Goal: Transaction & Acquisition: Book appointment/travel/reservation

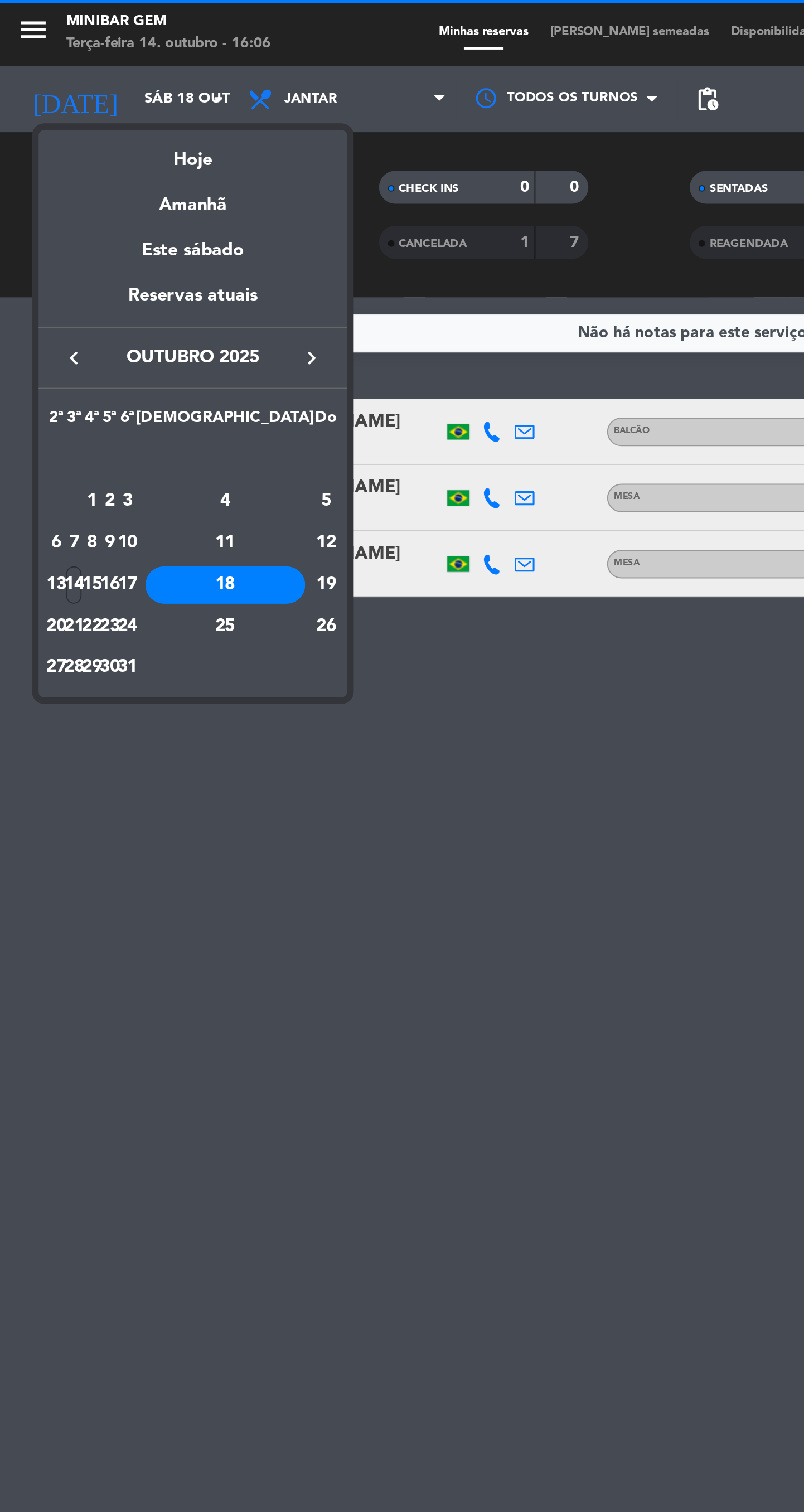
click at [109, 84] on div "Hoje" at bounding box center [97, 77] width 156 height 23
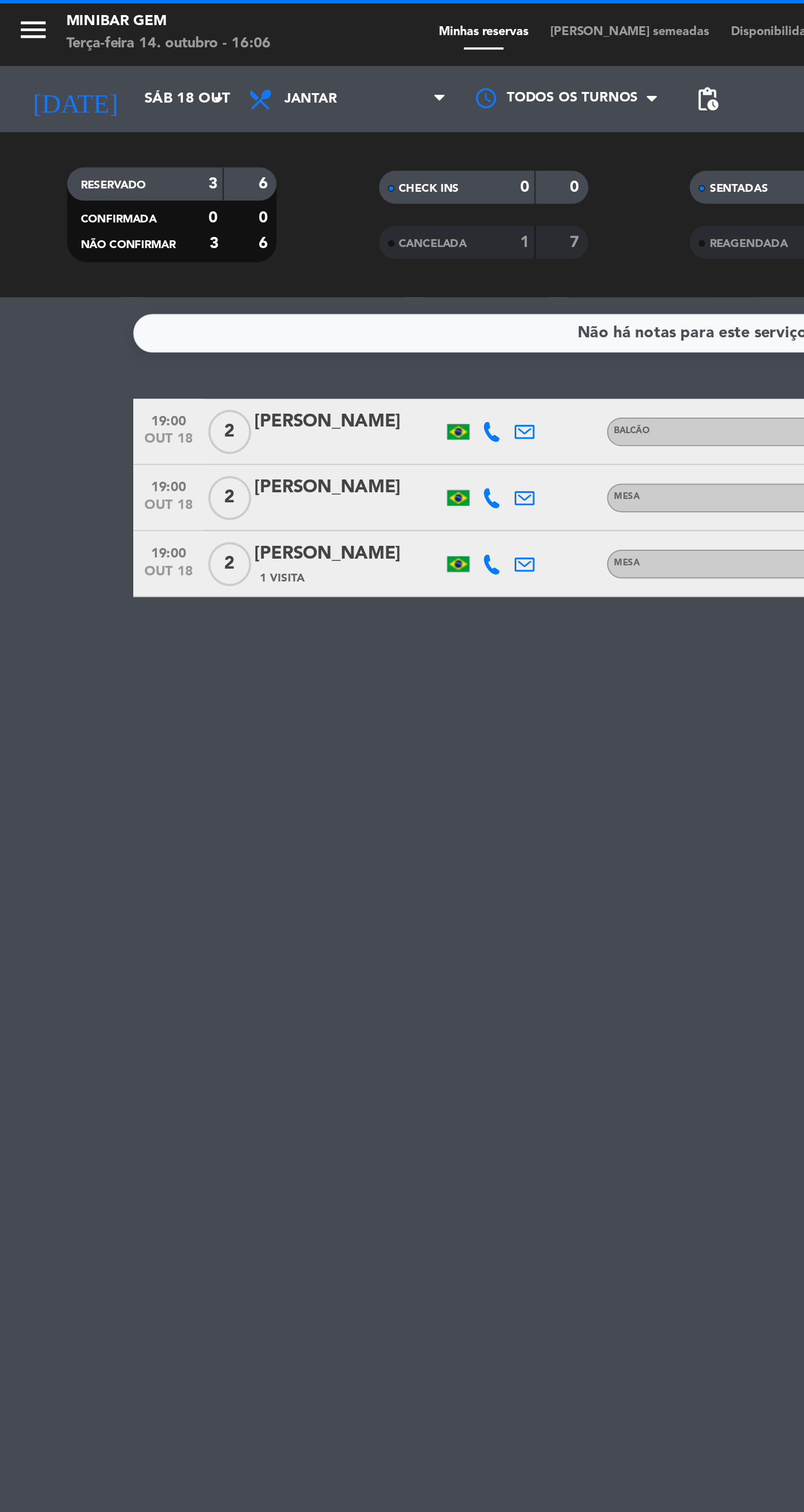
type input "Ter 14 out"
click at [88, 49] on input "Ter 14 out" at bounding box center [117, 50] width 98 height 20
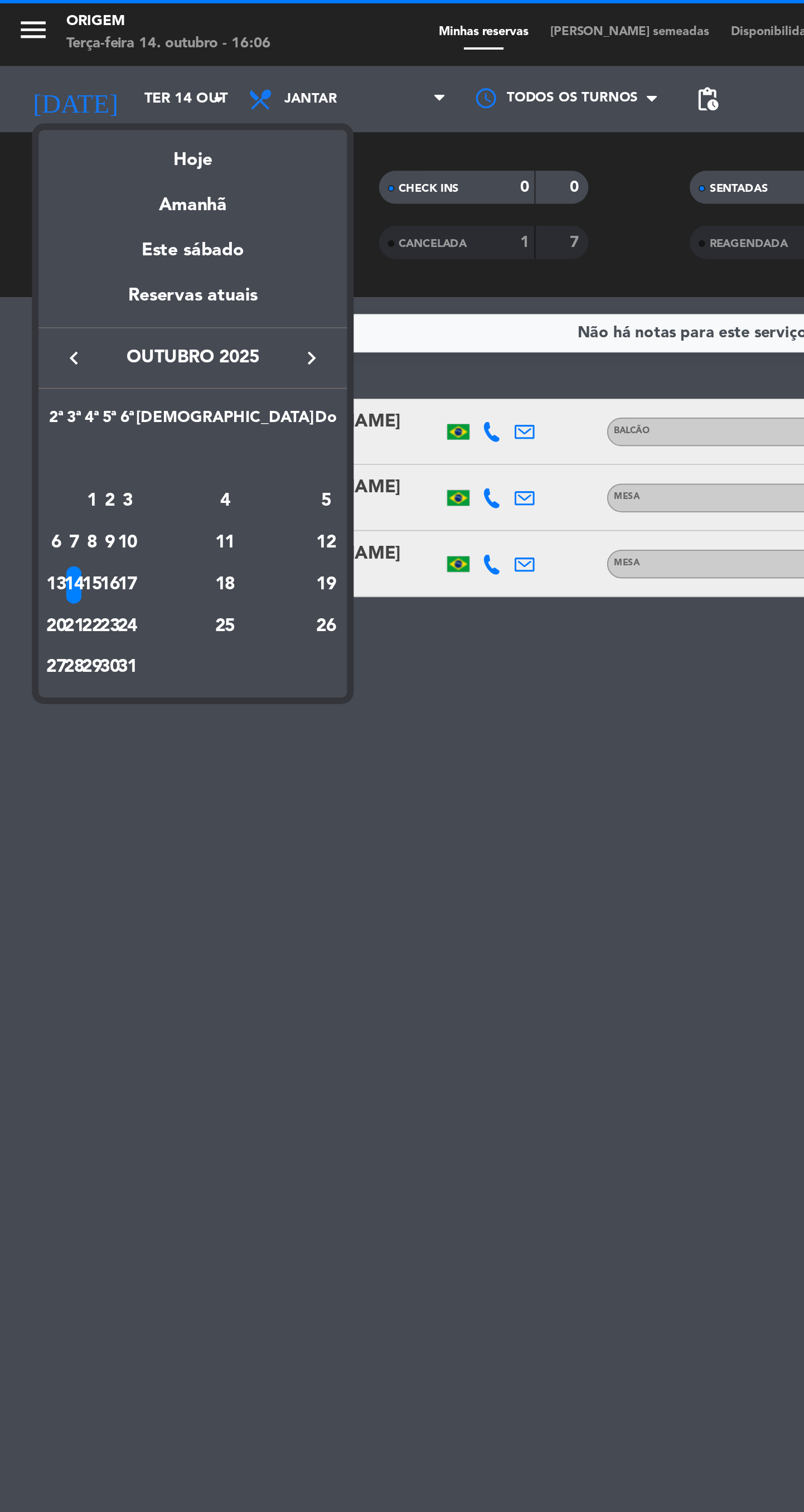
click at [88, 50] on div at bounding box center [402, 756] width 804 height 1512
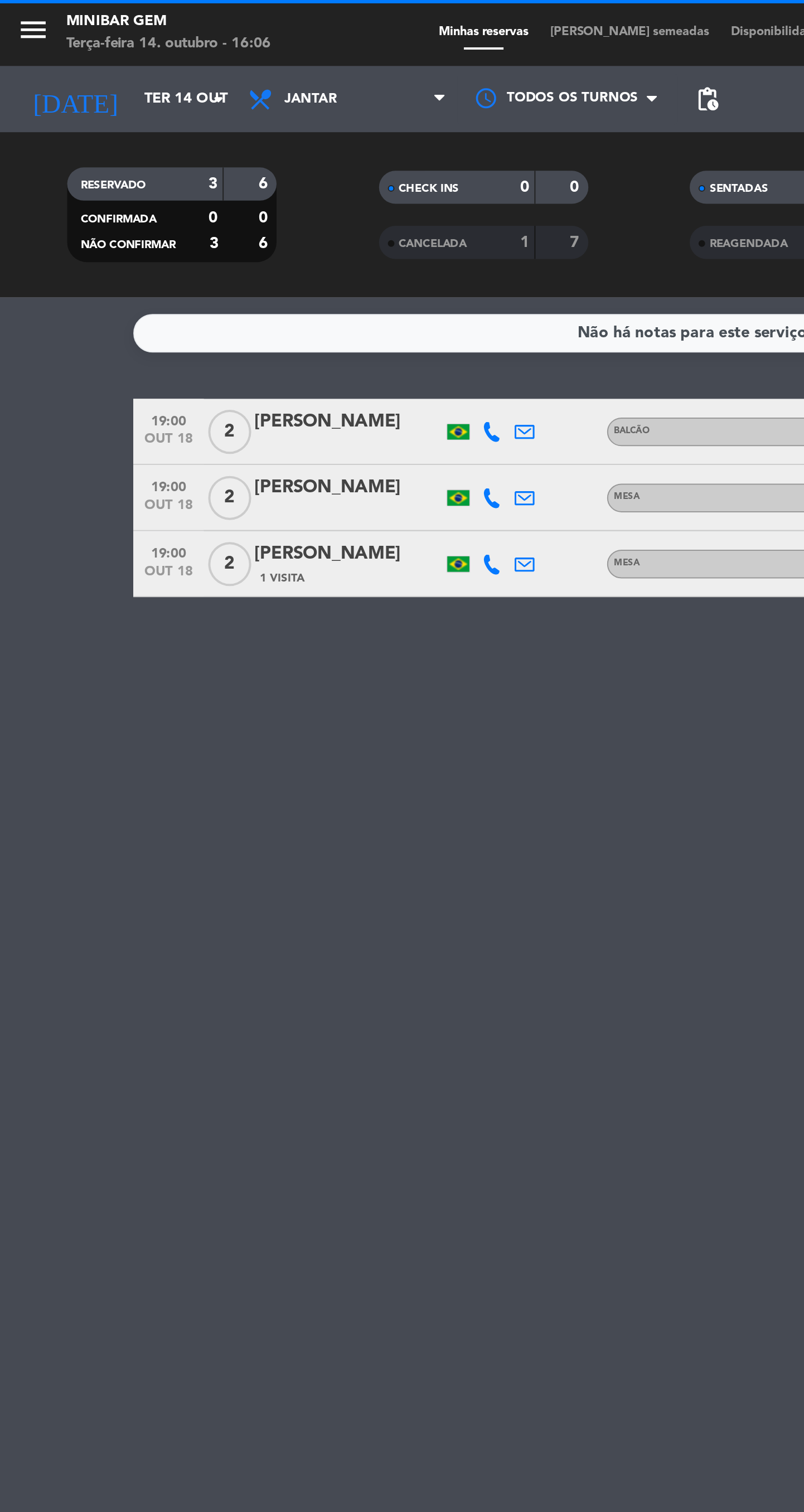
click at [20, 22] on icon "menu" at bounding box center [16, 14] width 16 height 16
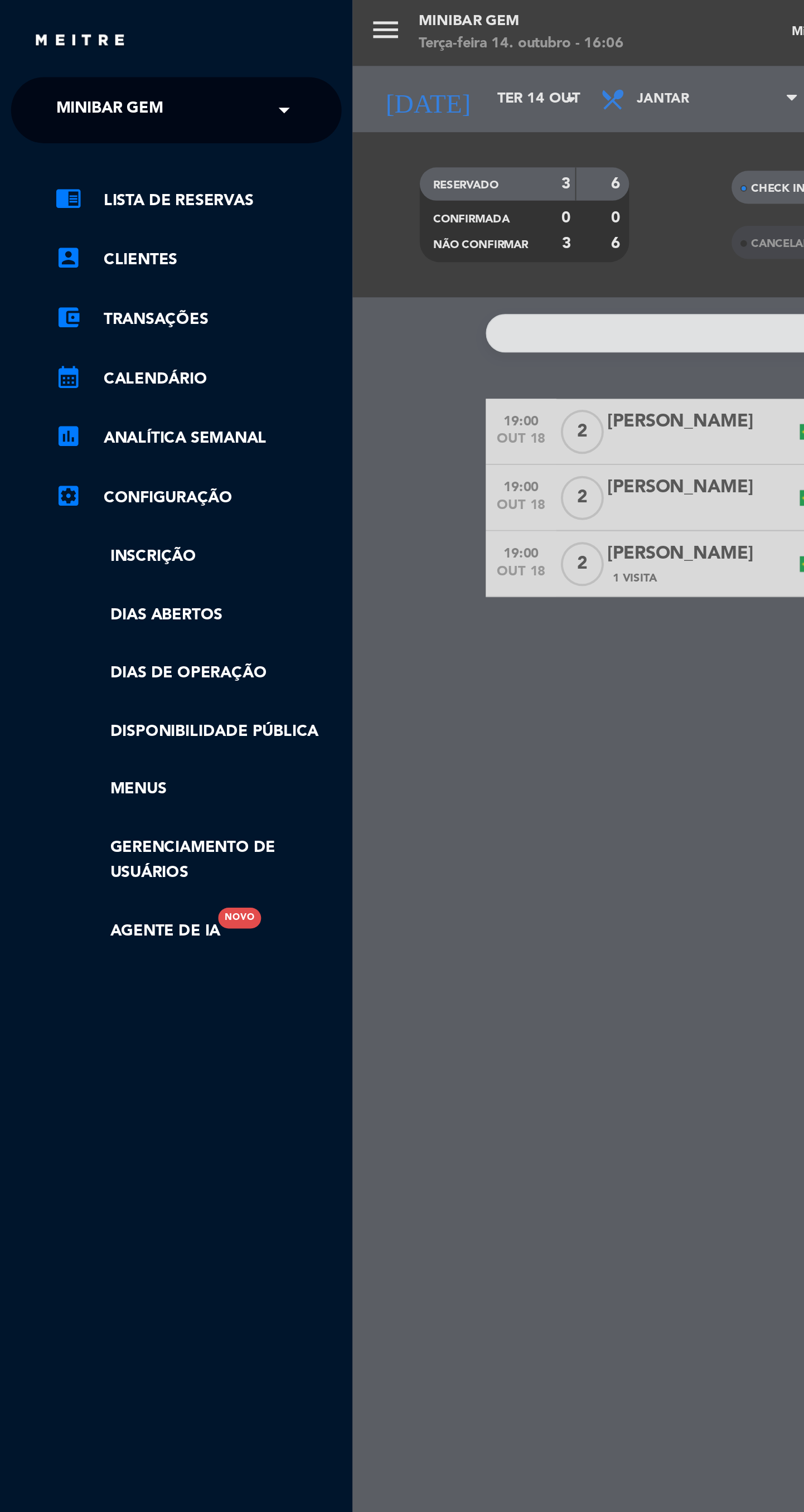
click at [102, 97] on link "chrome_reader_mode Lista de Reservas" at bounding box center [100, 101] width 145 height 14
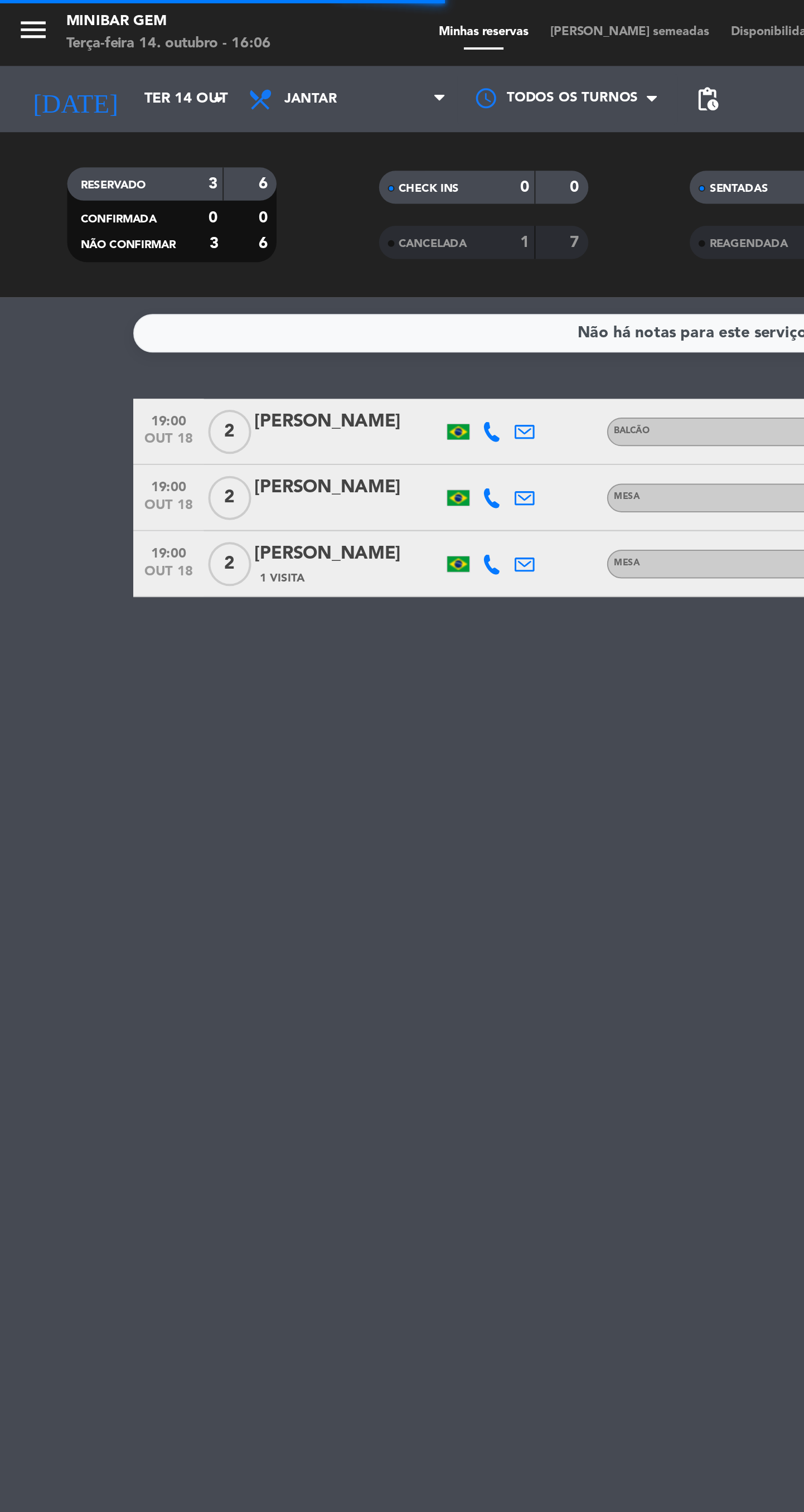
click at [112, 58] on input "Ter 14 out" at bounding box center [117, 50] width 98 height 20
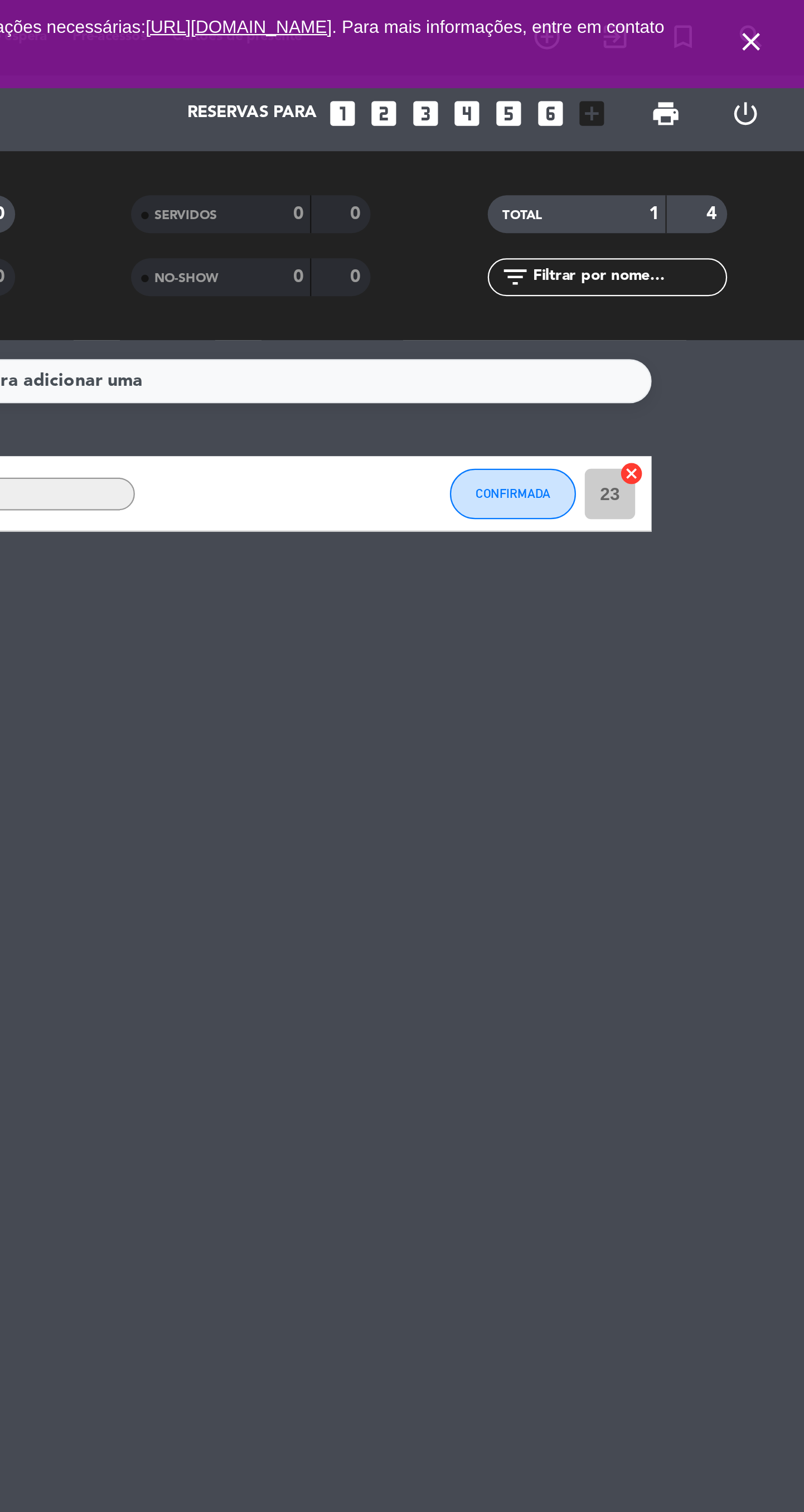
click at [780, 24] on icon "close" at bounding box center [781, 18] width 14 height 14
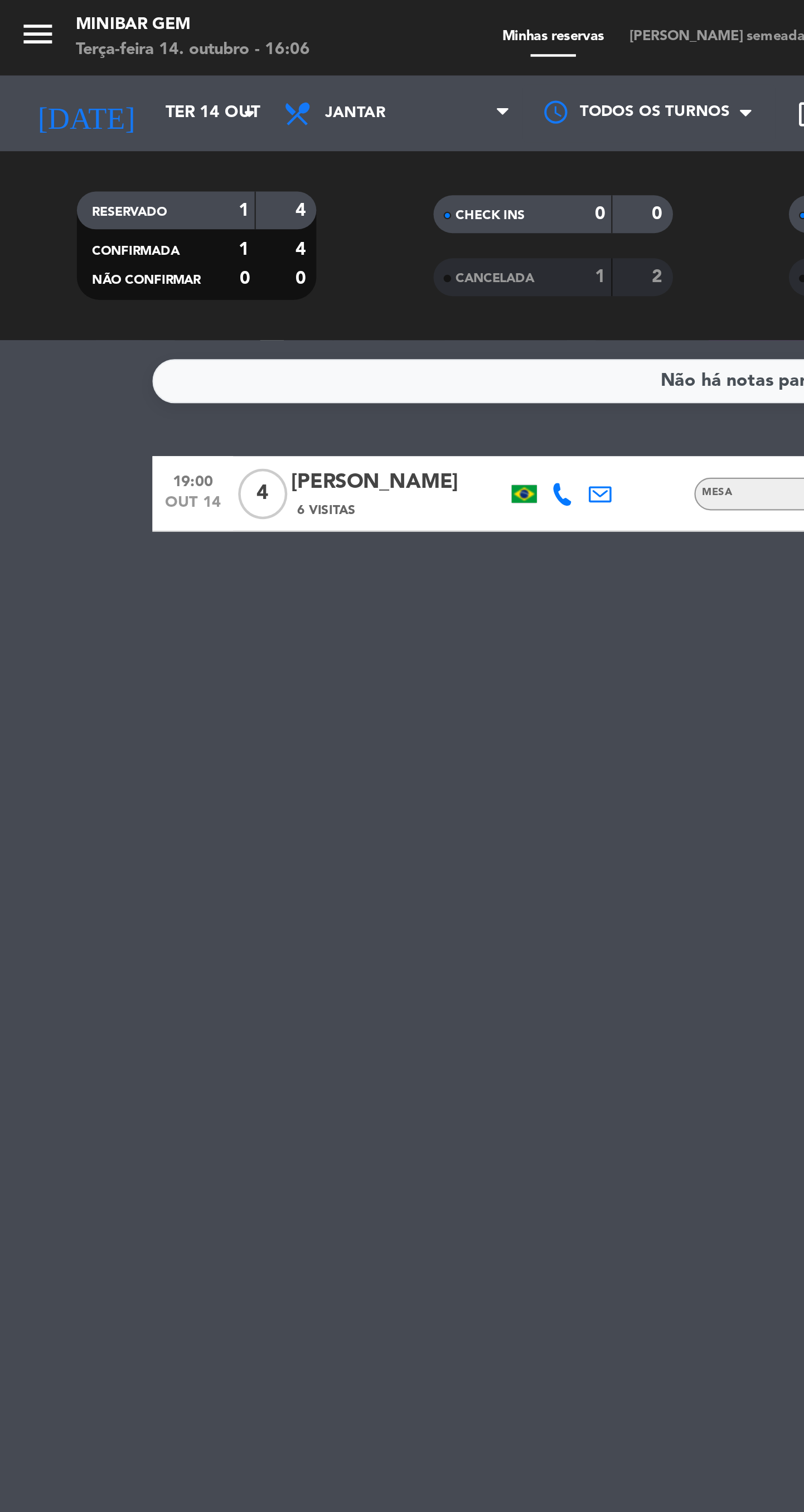
click at [22, 19] on icon "menu" at bounding box center [16, 14] width 16 height 16
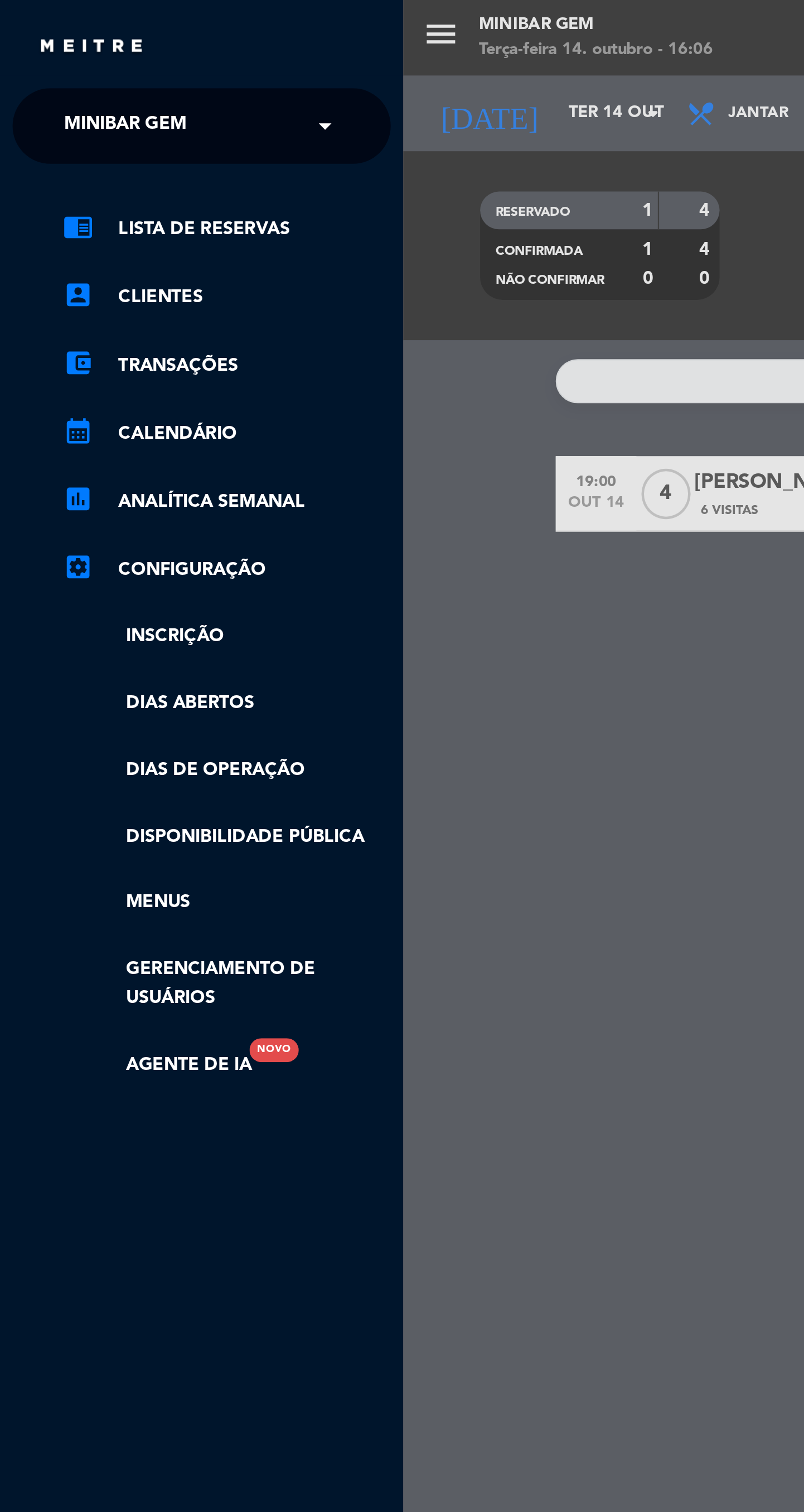
click at [91, 56] on div "× MiniBar Gem" at bounding box center [62, 56] width 75 height 23
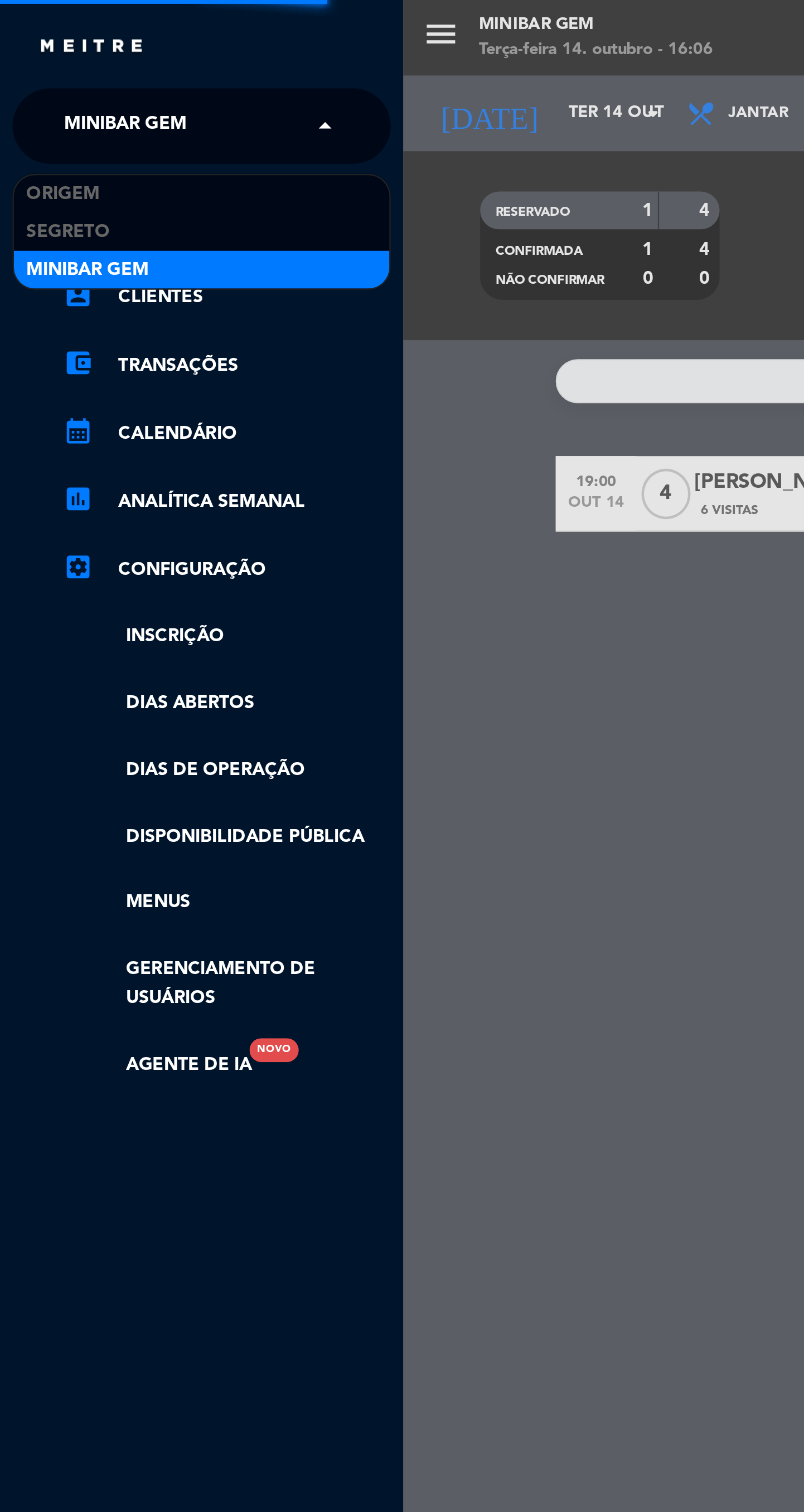
click at [91, 86] on div "Origem" at bounding box center [89, 85] width 166 height 16
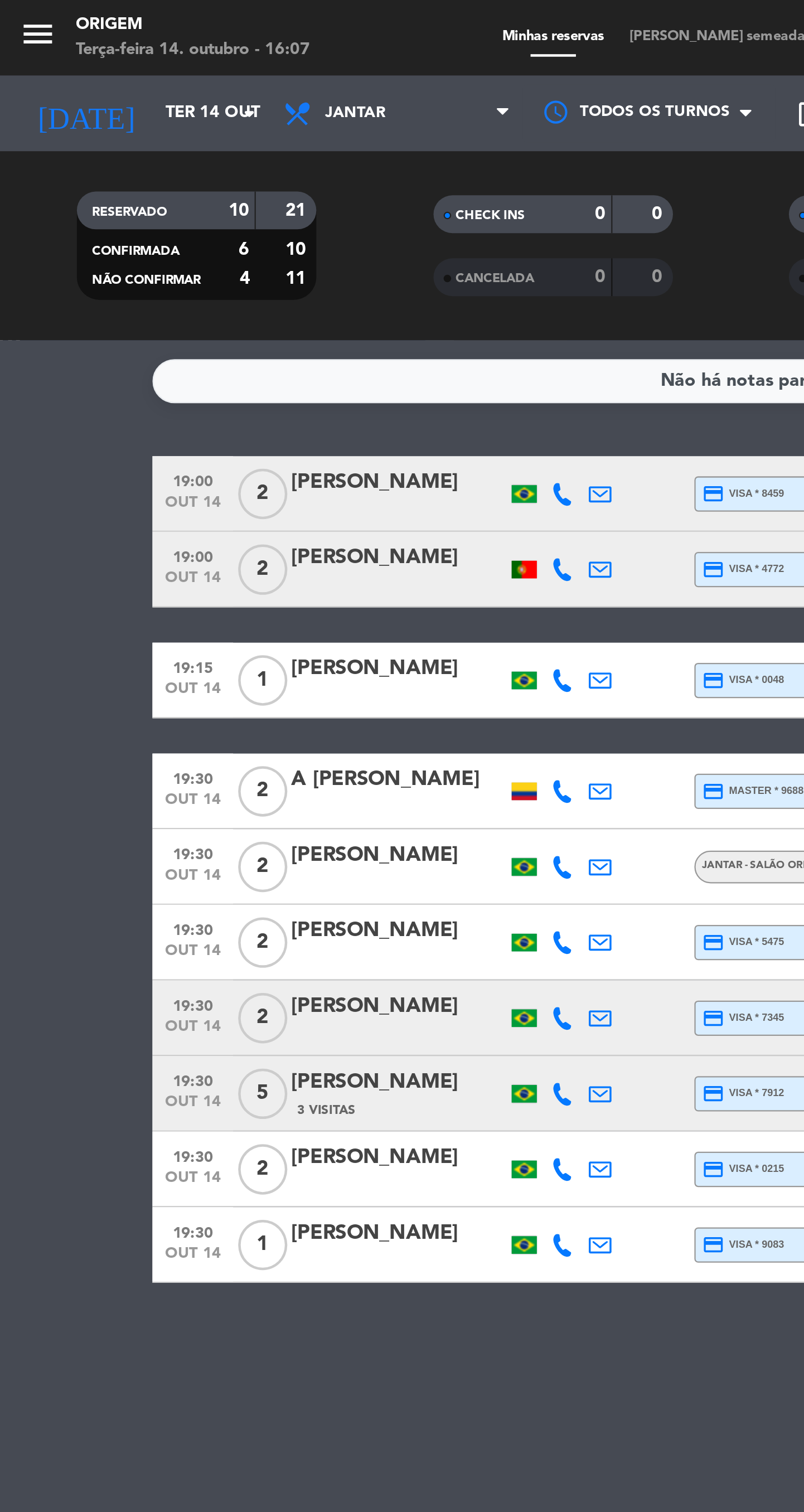
click at [304, 17] on span "[PERSON_NAME] semeadas" at bounding box center [319, 16] width 92 height 6
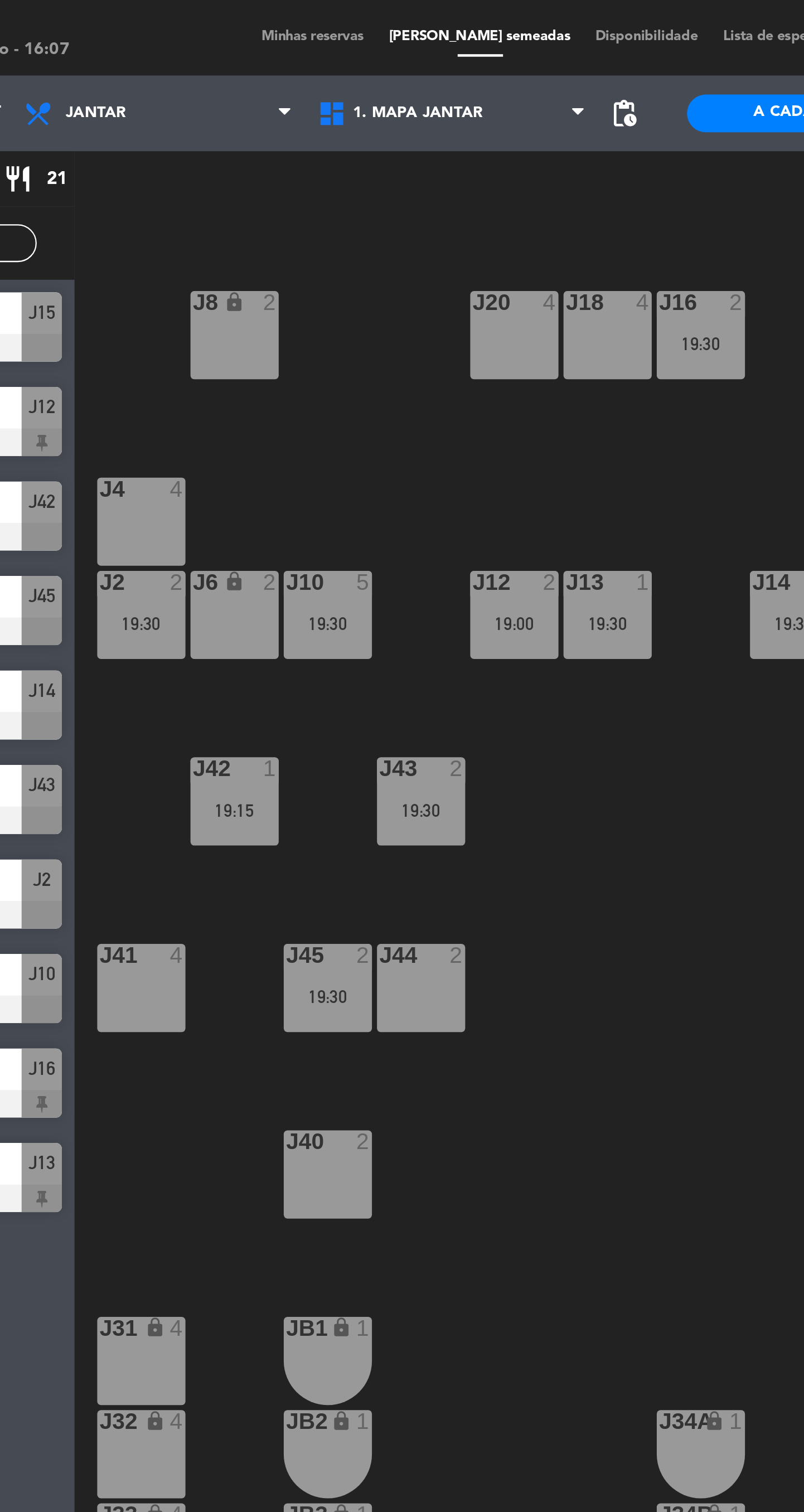
click at [374, 278] on div "19:30" at bounding box center [374, 276] width 39 height 8
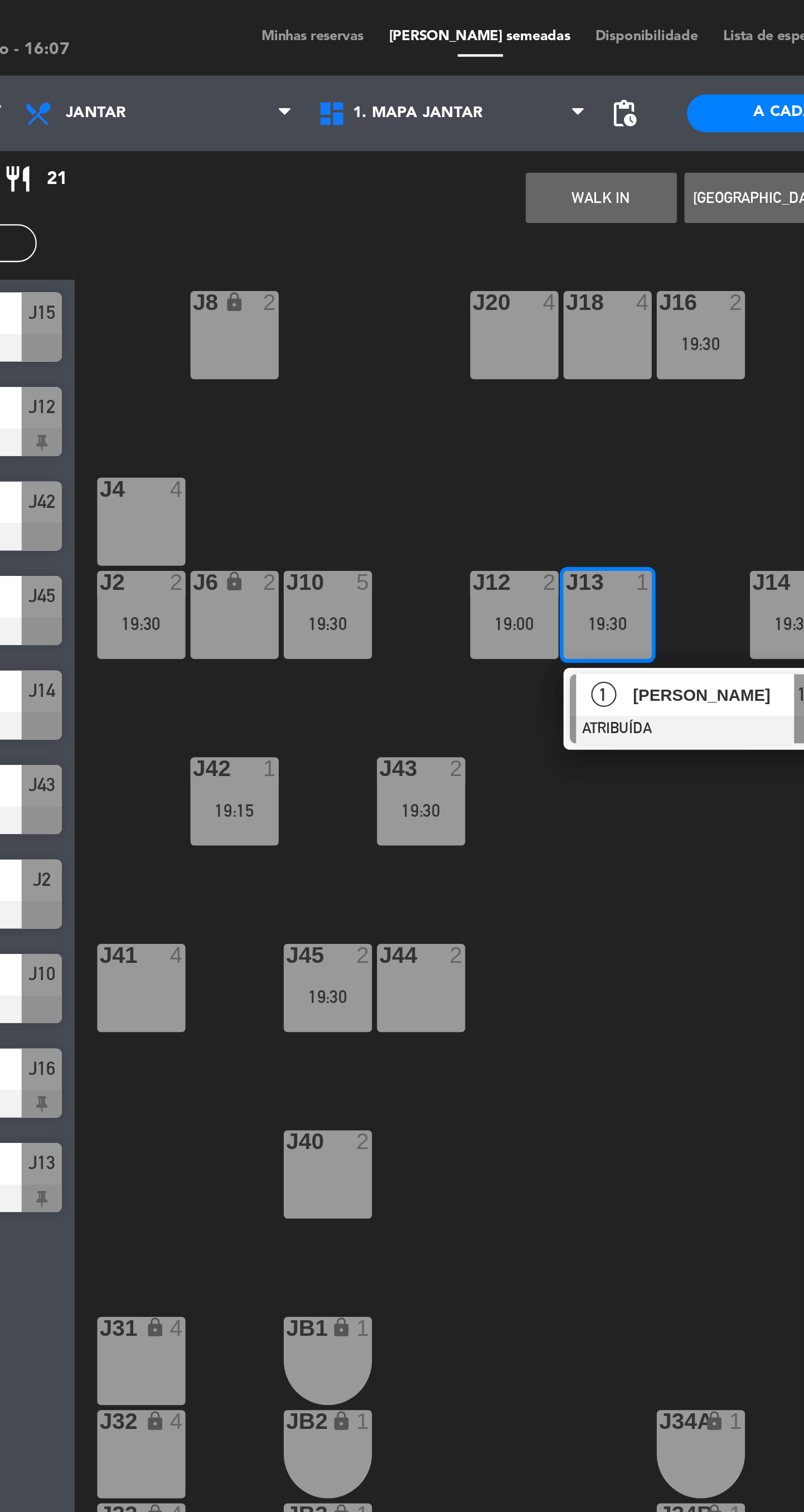
click at [207, 156] on div "J8 lock 2" at bounding box center [210, 148] width 39 height 39
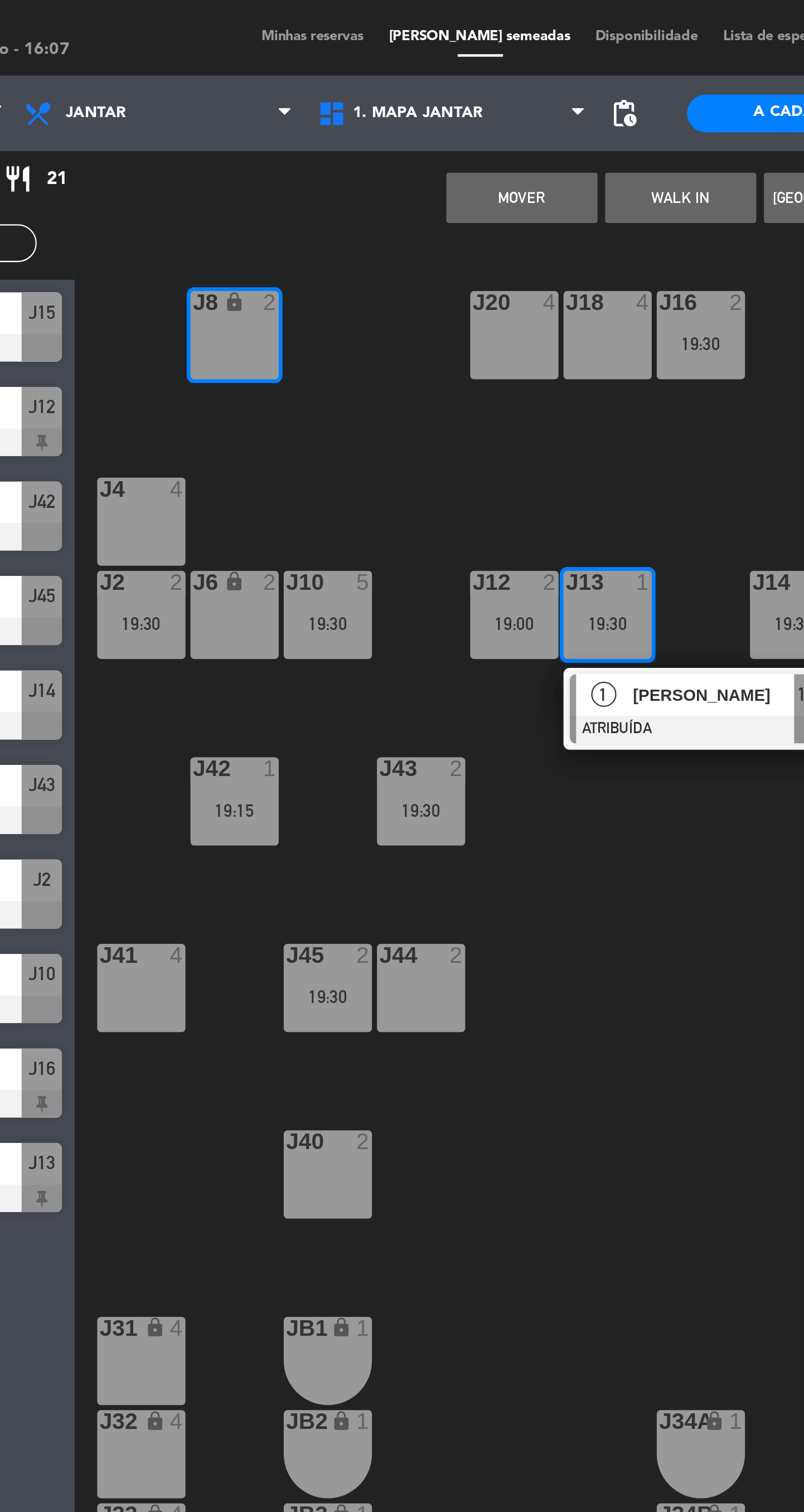
click at [336, 93] on button "MOVER" at bounding box center [337, 87] width 67 height 22
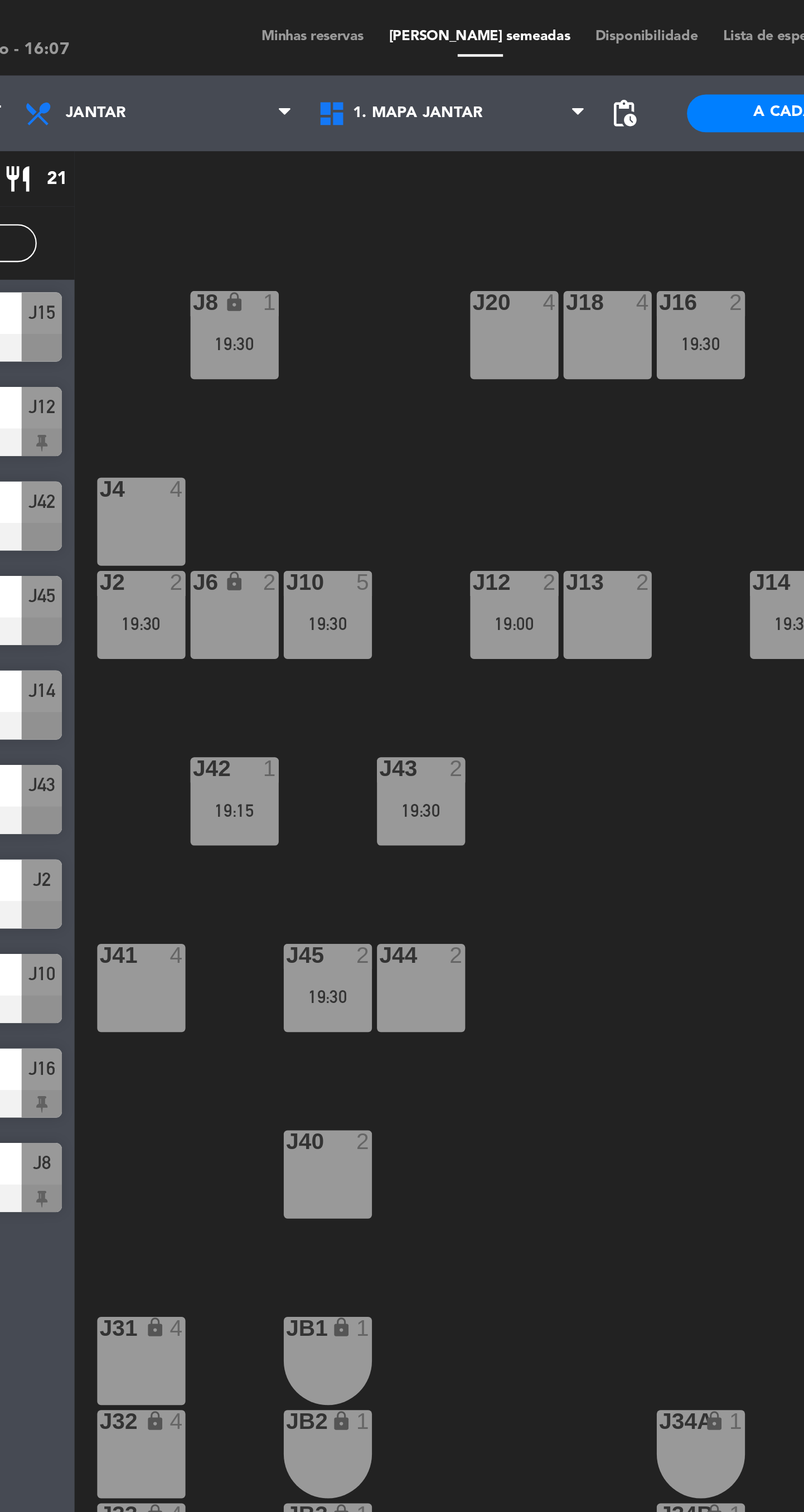
click at [333, 272] on div "19:00" at bounding box center [334, 276] width 39 height 8
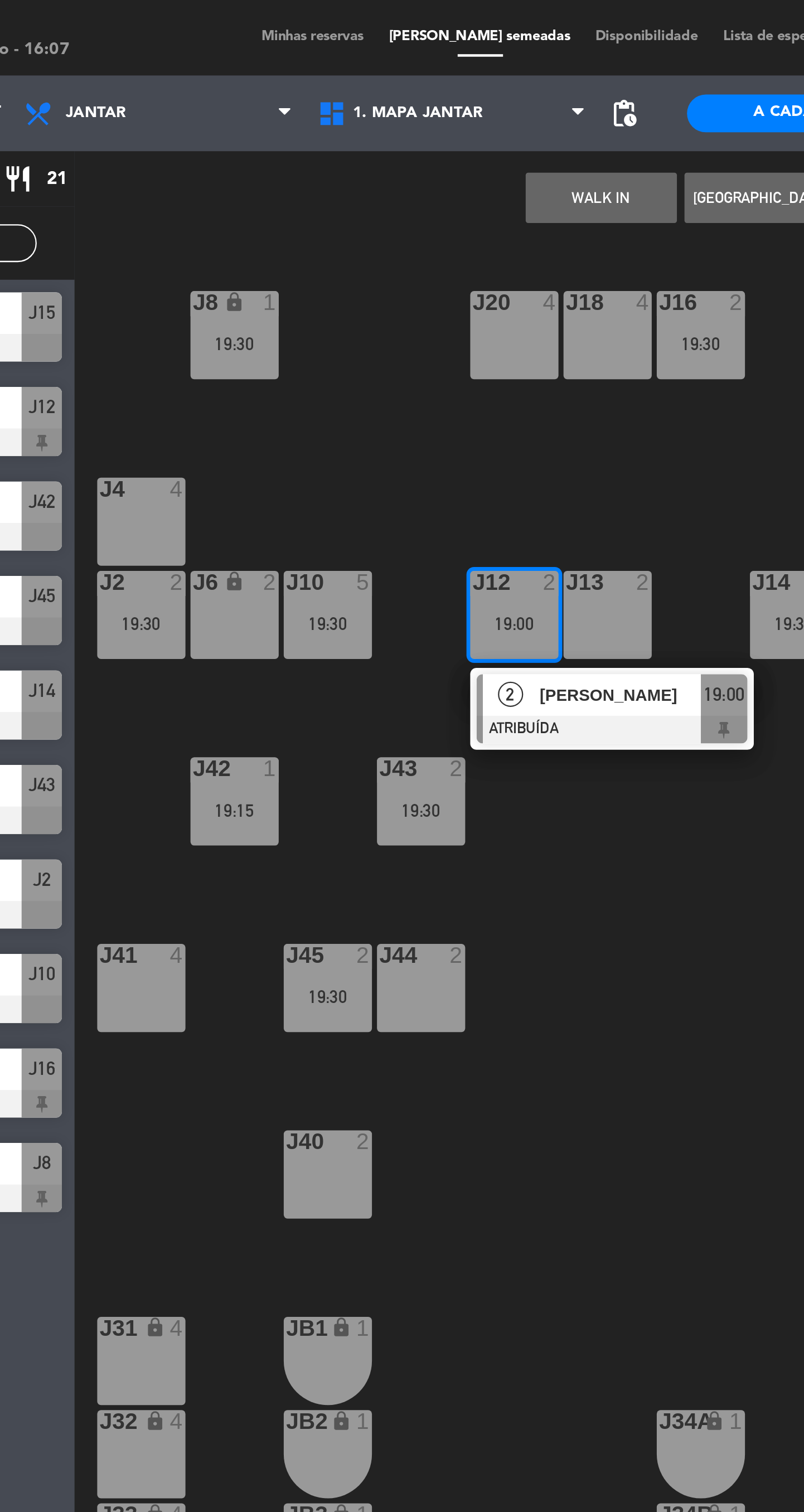
click at [166, 233] on div "J4 4" at bounding box center [169, 231] width 39 height 39
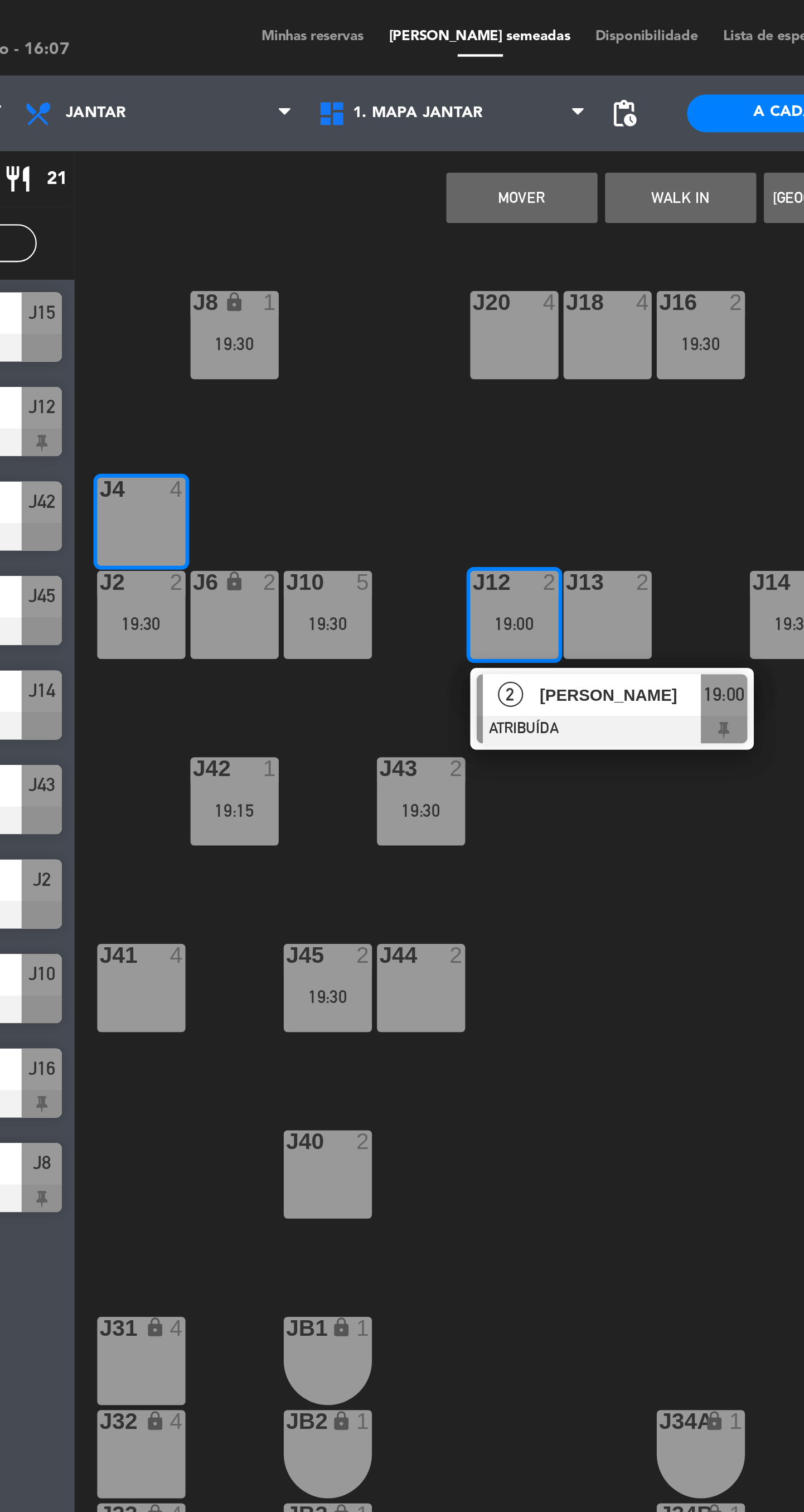
click at [170, 228] on div "J4 4" at bounding box center [169, 231] width 39 height 39
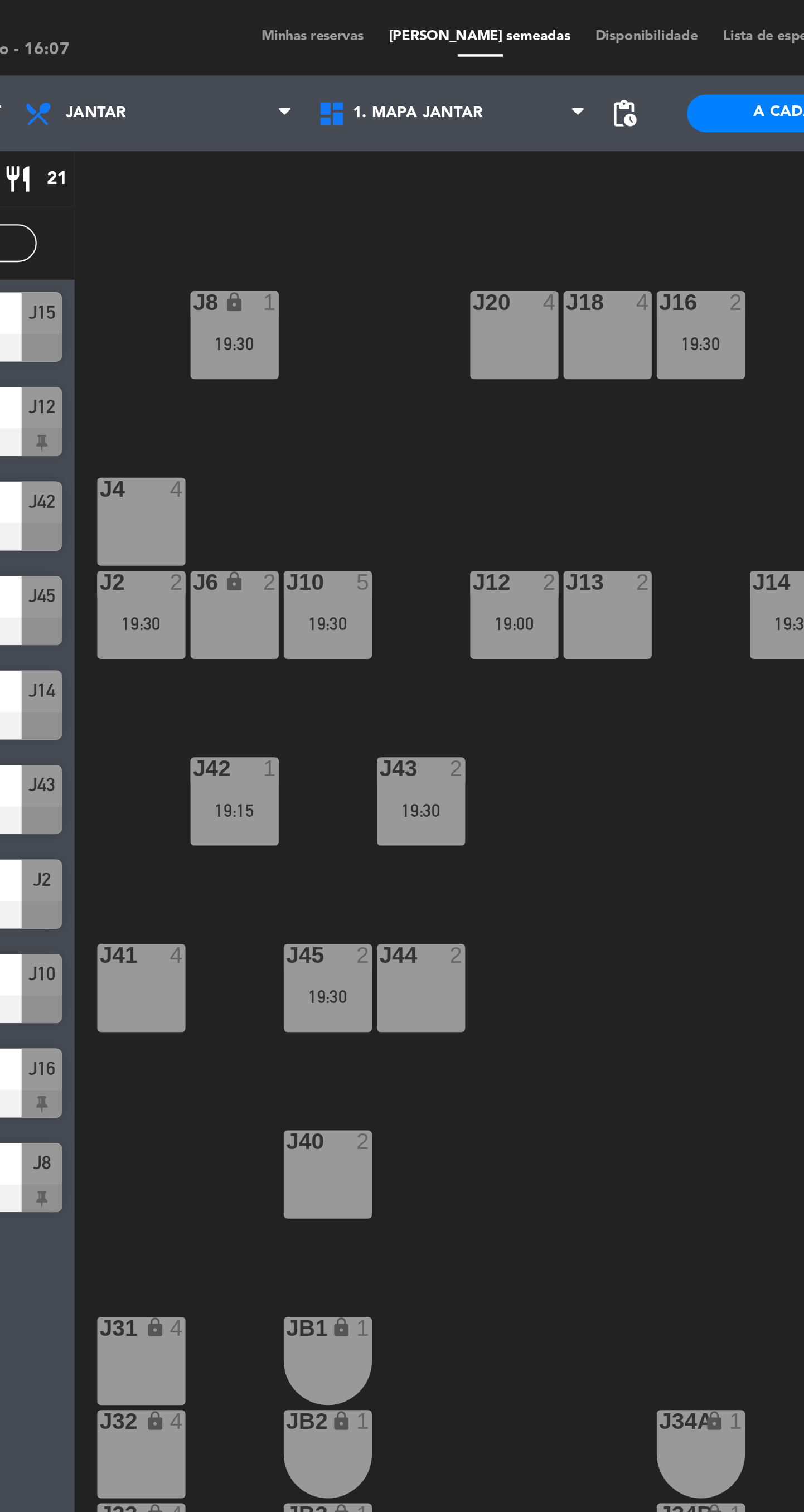
click at [232, 208] on div "J20 4 J16 2 19:30 J8 lock 1 19:30 J18 4 J4 4 J10 5 19:30 J12 2 19:00 J14 2 19:3…" at bounding box center [475, 811] width 656 height 1404
click at [210, 154] on div "19:30" at bounding box center [210, 153] width 39 height 8
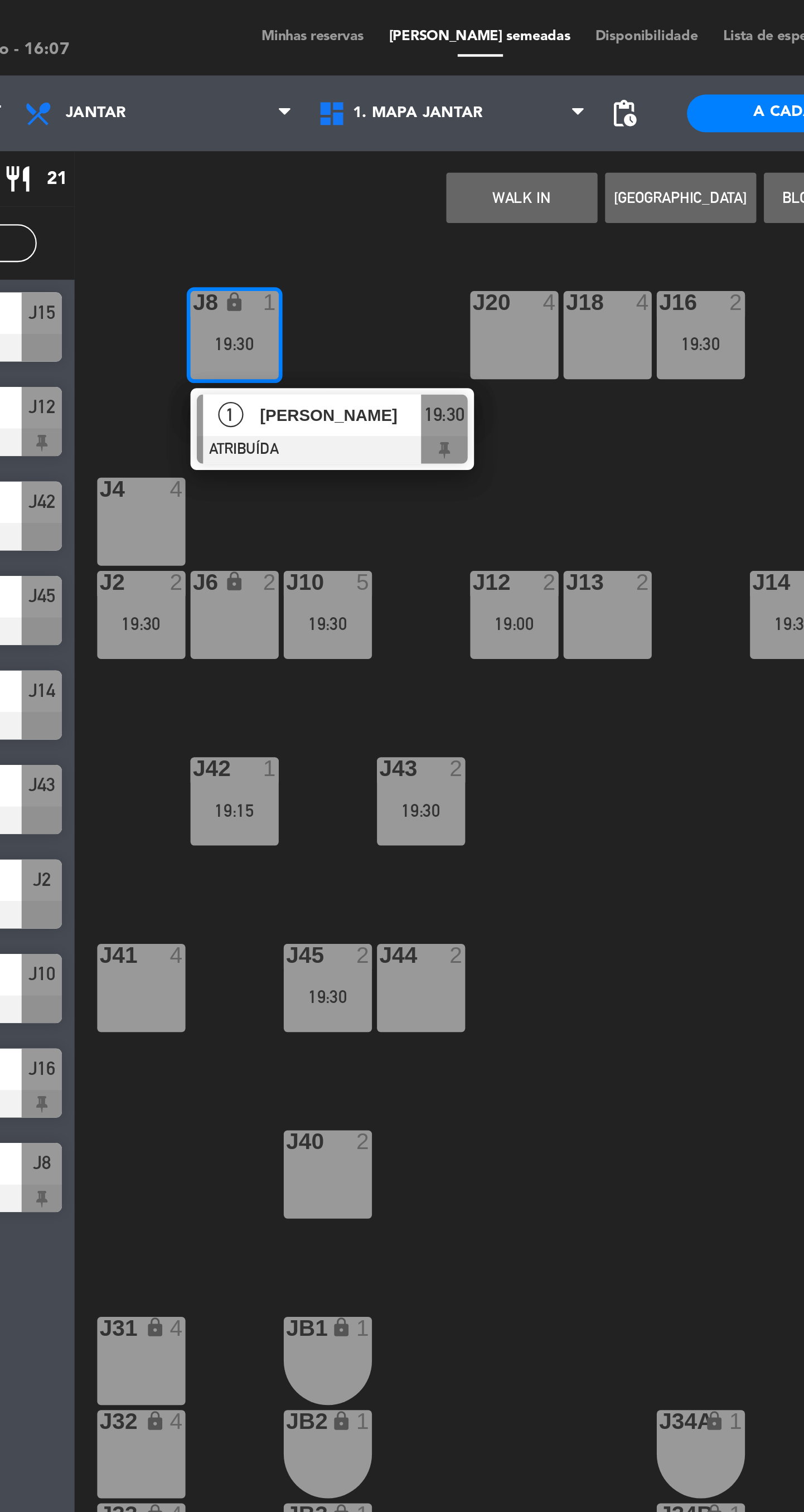
click at [380, 280] on div "J13 2" at bounding box center [374, 272] width 39 height 39
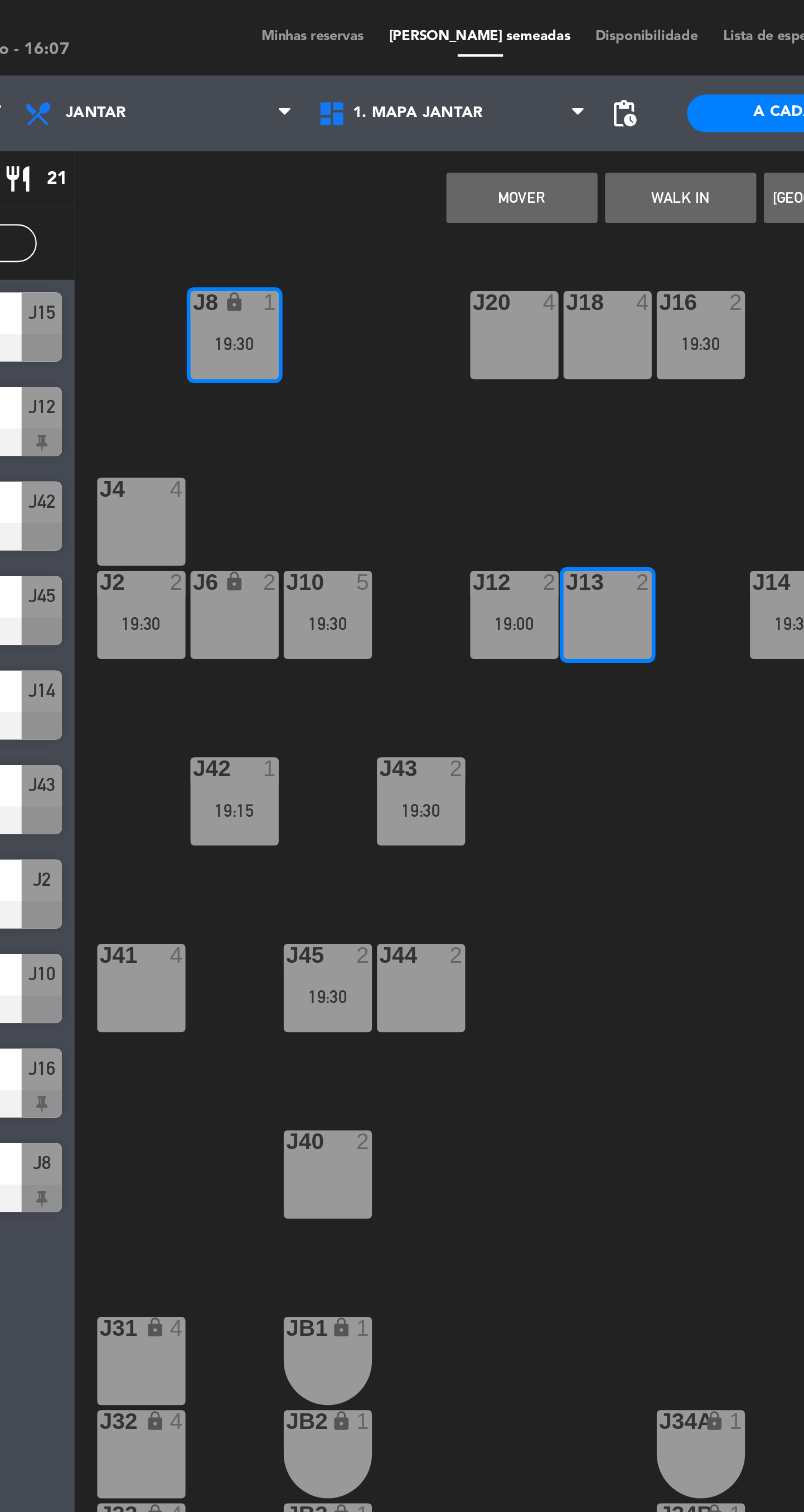
click at [319, 97] on button "MOVER" at bounding box center [337, 87] width 67 height 22
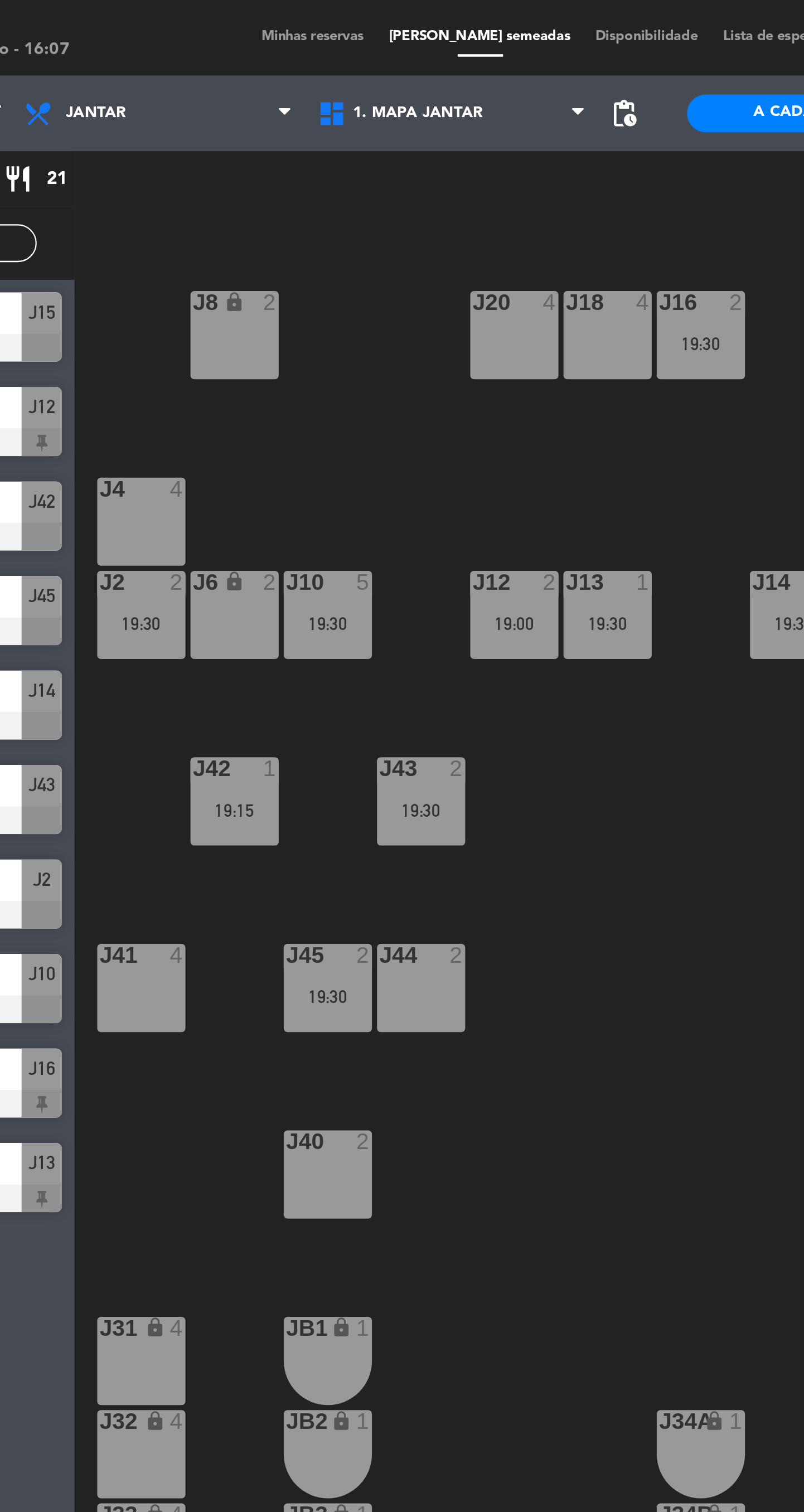
click at [173, 279] on div "19:30" at bounding box center [169, 276] width 39 height 8
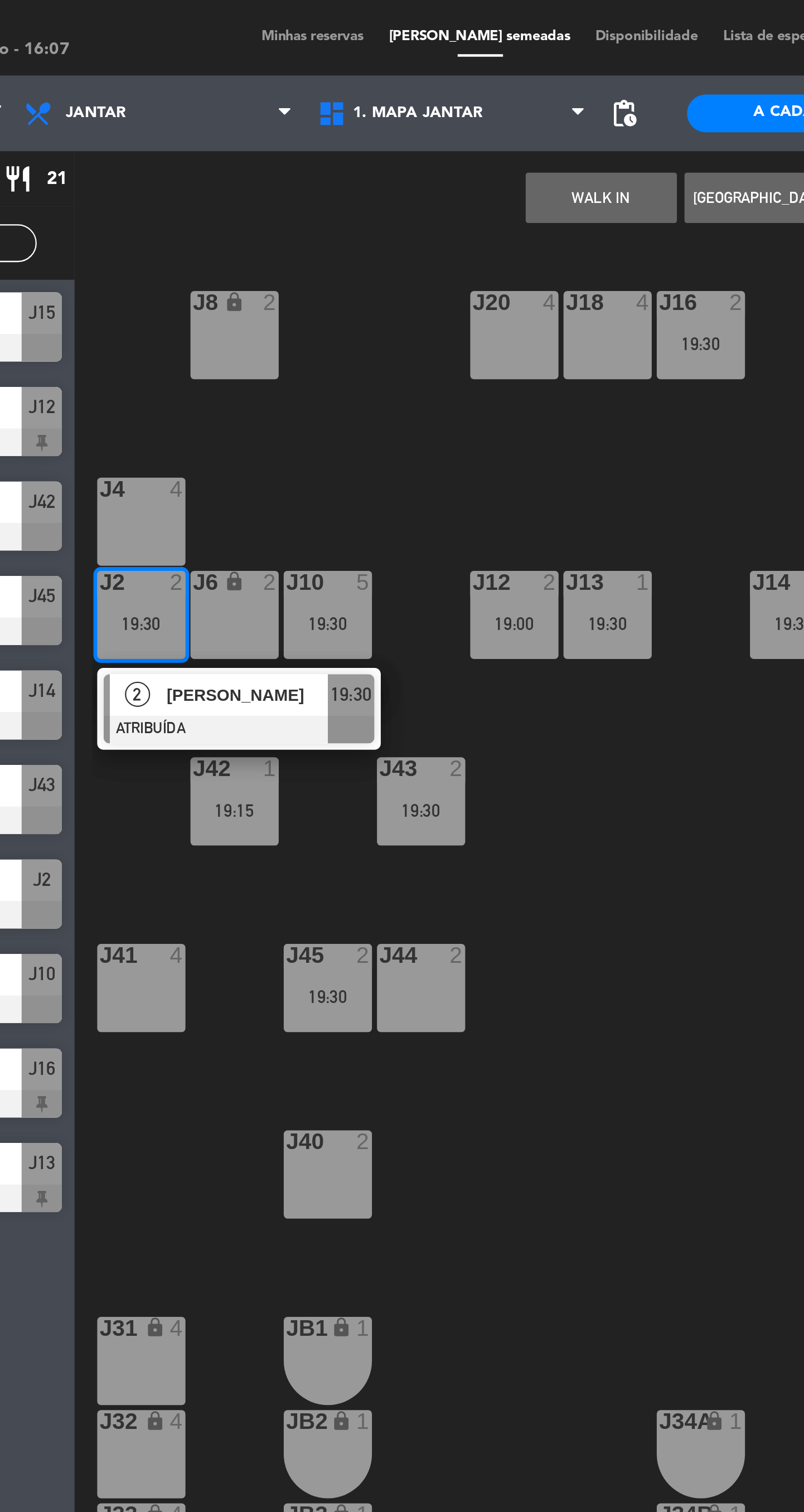
click at [208, 155] on div "J8 lock 2" at bounding box center [210, 148] width 39 height 39
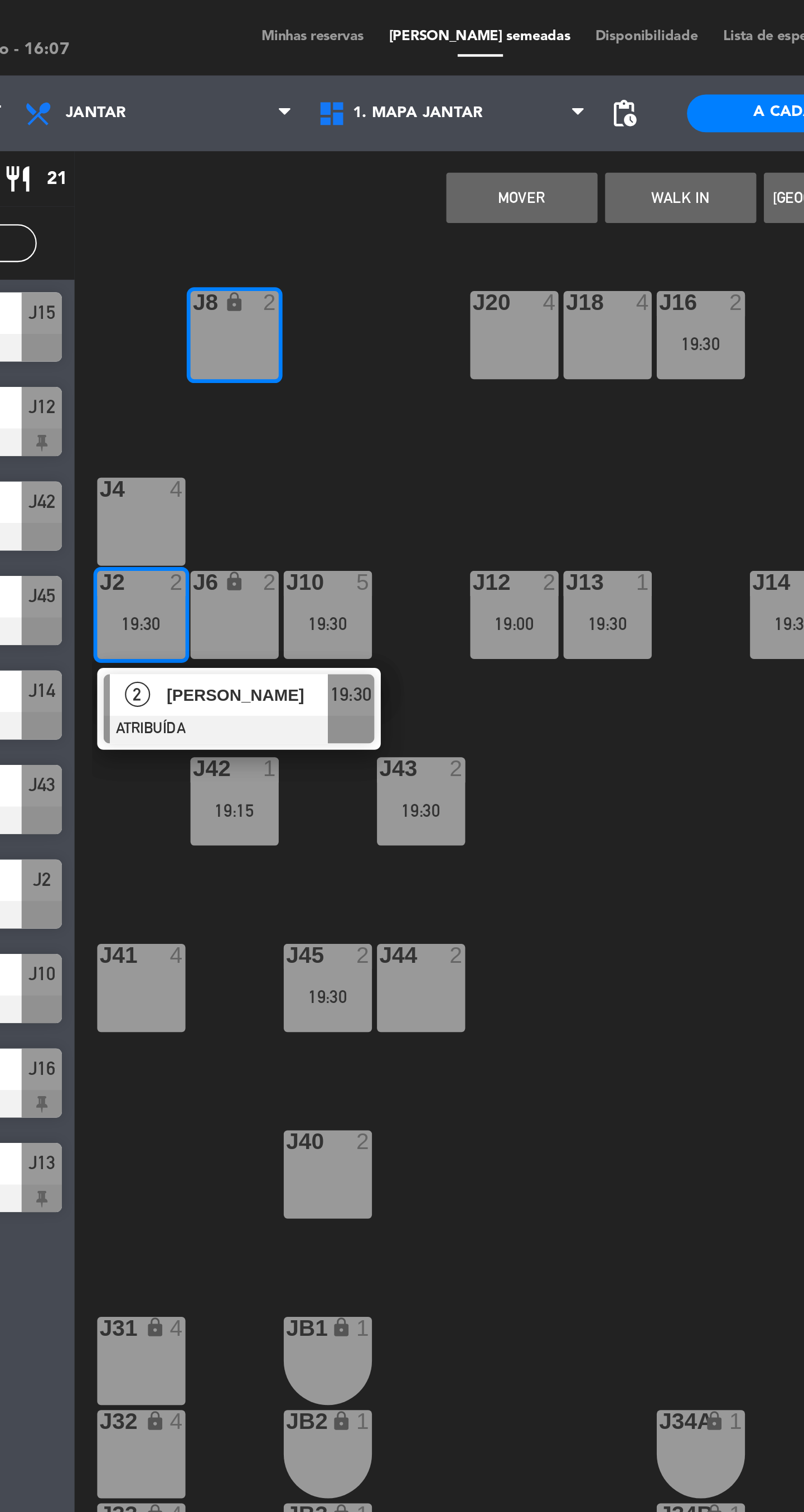
click at [316, 87] on button "MOVER" at bounding box center [337, 87] width 67 height 22
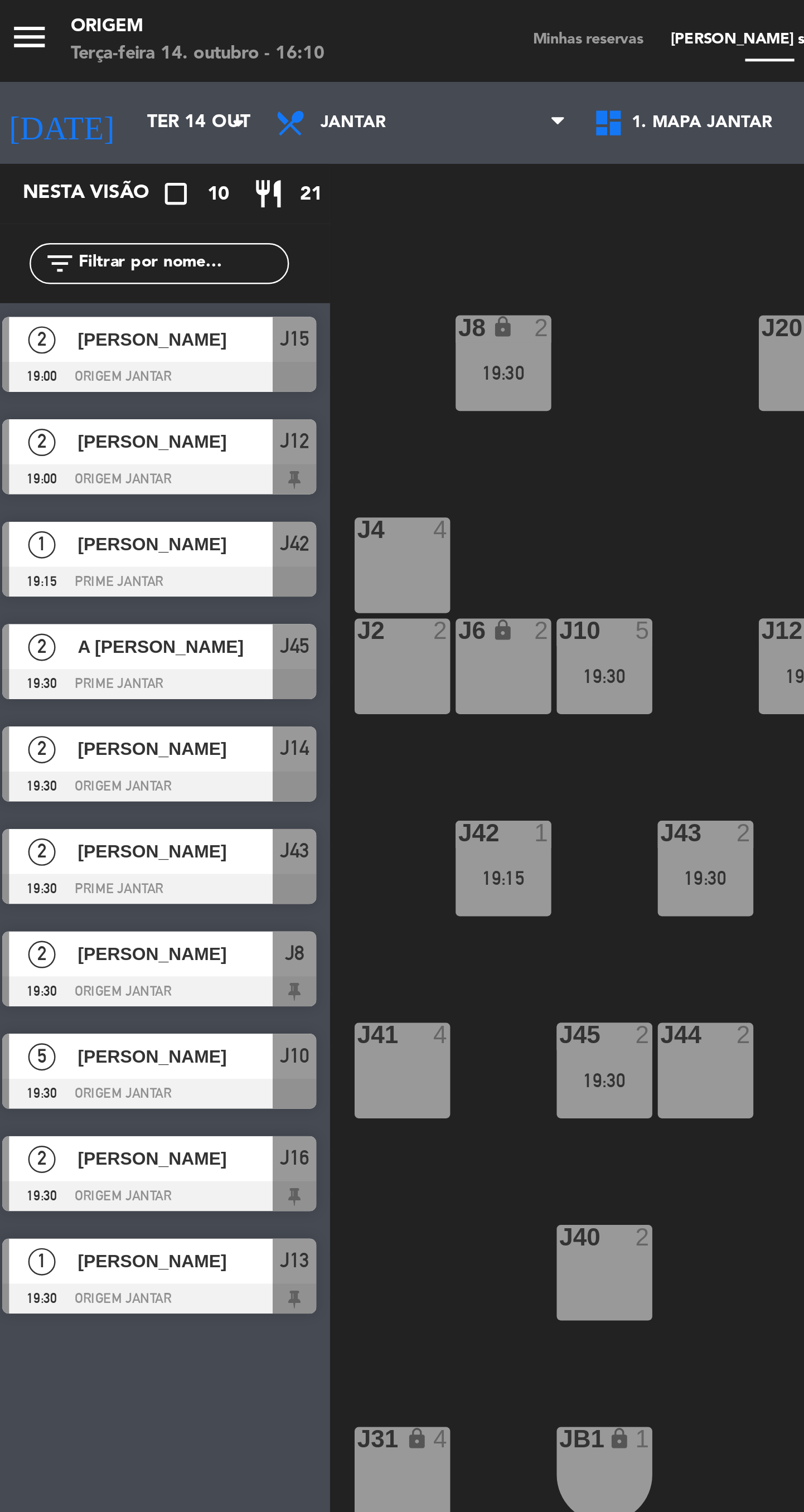
click at [167, 232] on div "J4 4" at bounding box center [169, 231] width 39 height 39
click at [176, 272] on div "J2 2" at bounding box center [169, 272] width 39 height 39
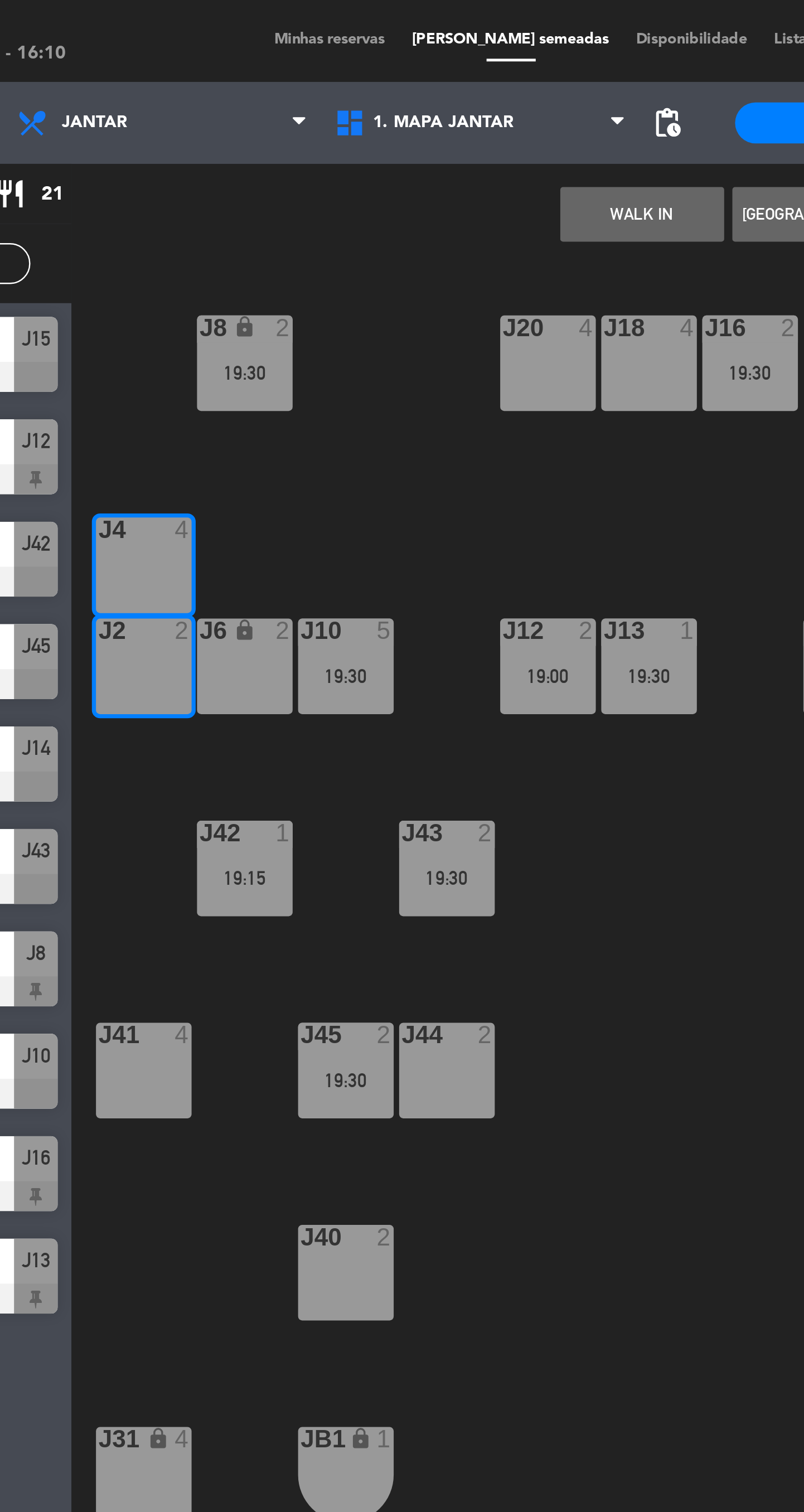
click at [417, 92] on button "[GEOGRAPHIC_DATA]" at bounding box center [442, 87] width 67 height 22
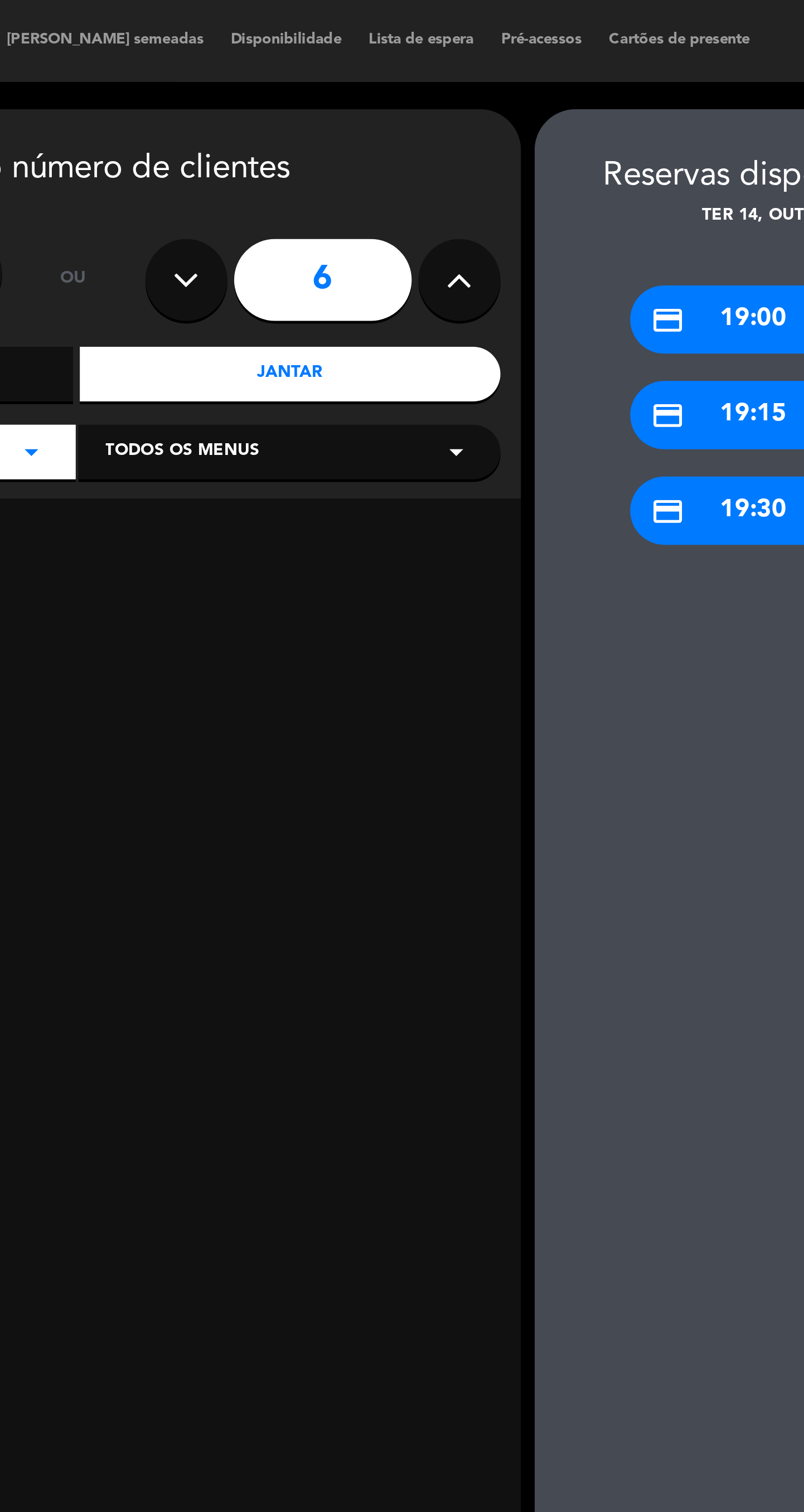
click at [556, 212] on div "credit_card 19:30" at bounding box center [583, 209] width 100 height 28
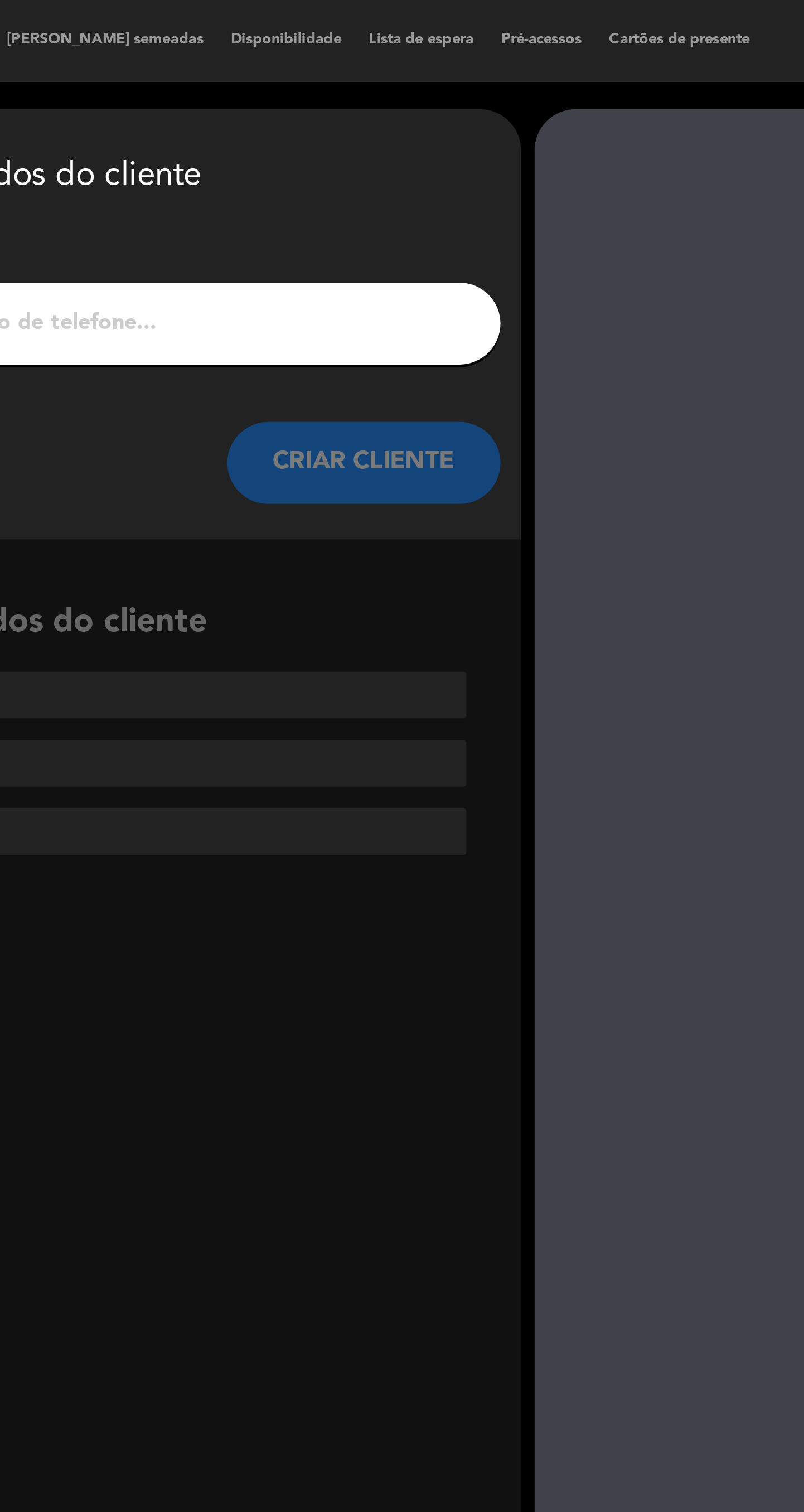
click at [335, 134] on input "1" at bounding box center [307, 132] width 329 height 15
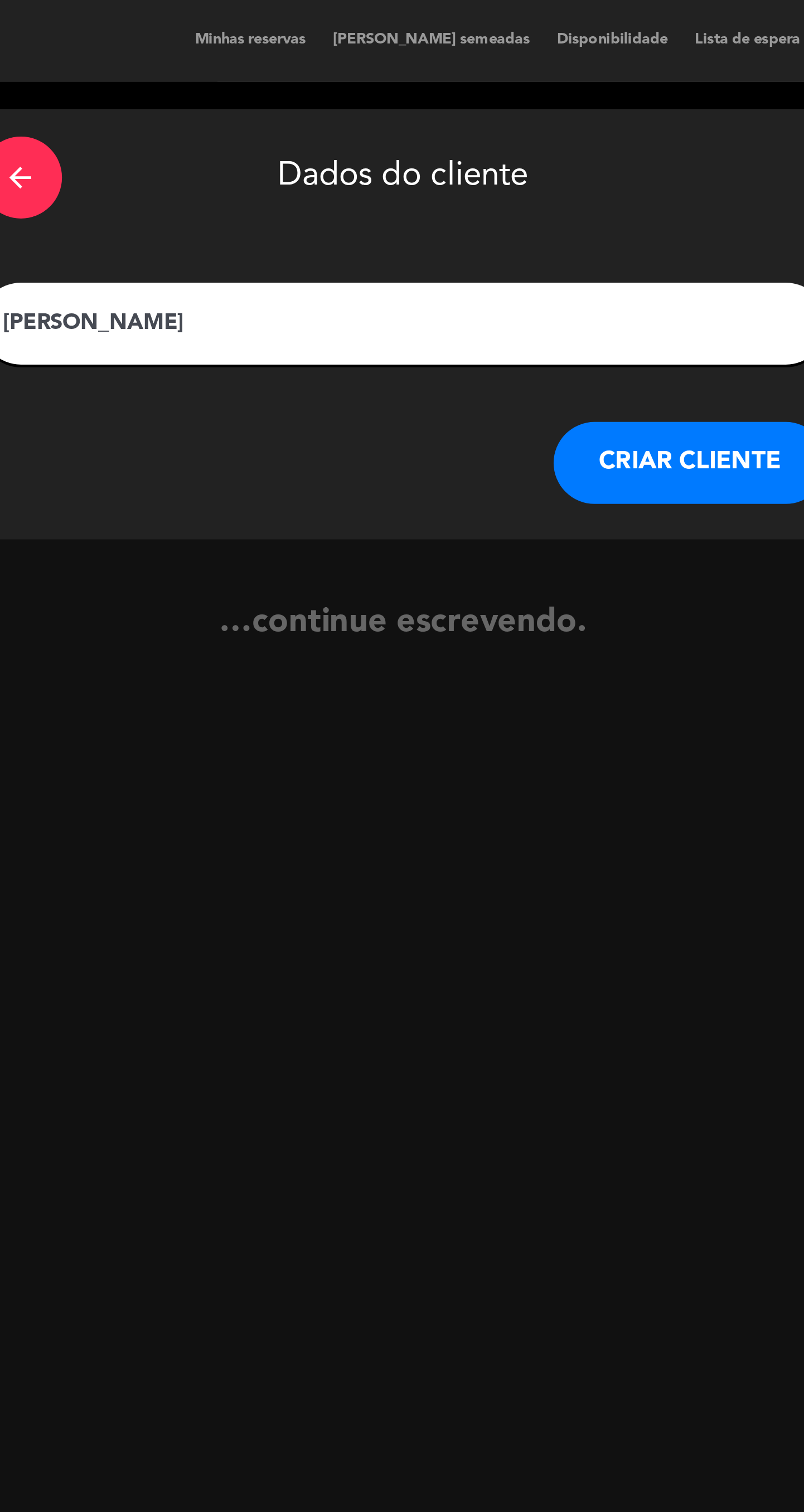
type input "[PERSON_NAME]"
click at [415, 201] on button "CRIAR CLIENTE" at bounding box center [425, 188] width 112 height 34
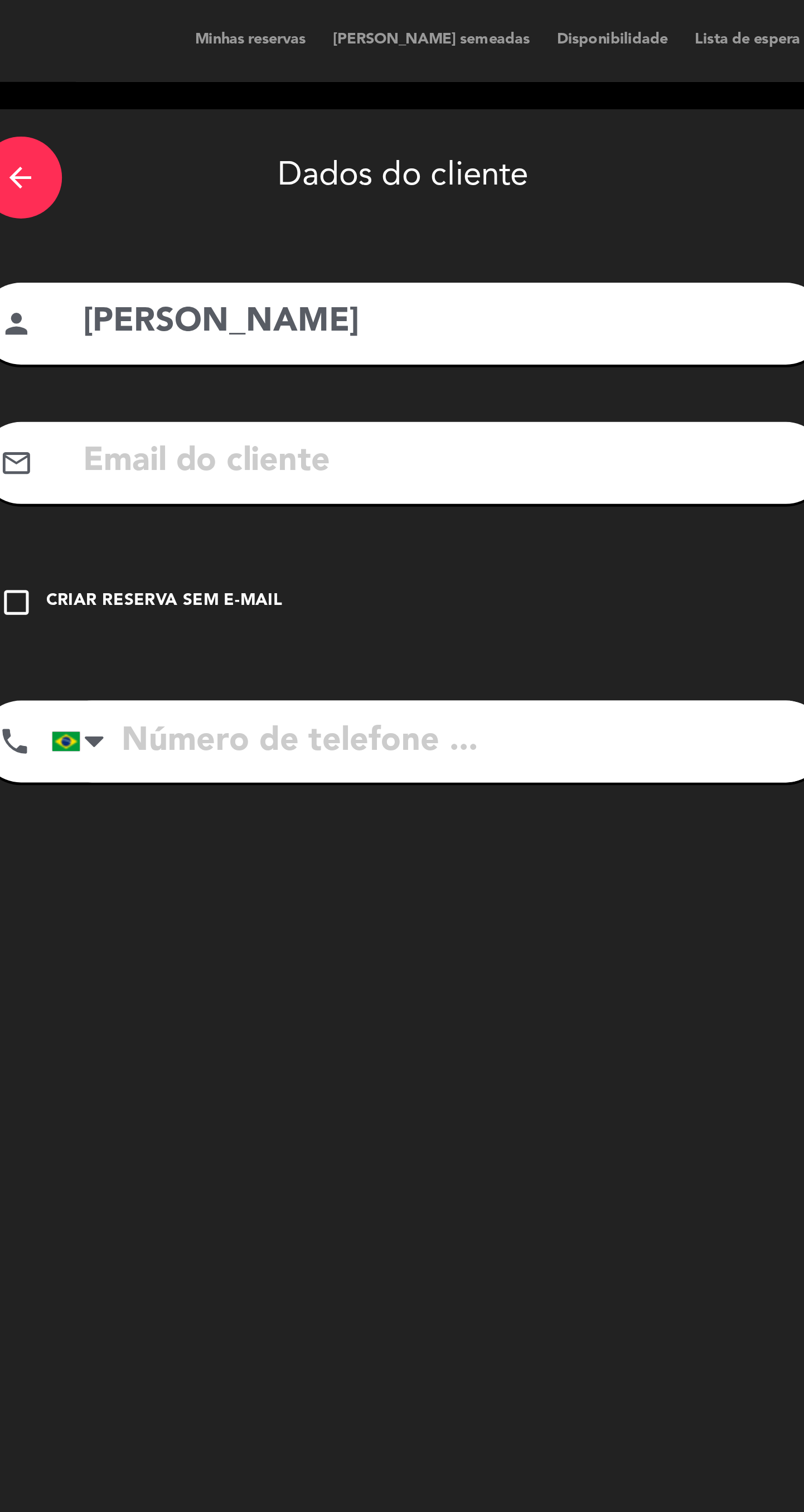
click at [354, 199] on input "text" at bounding box center [323, 189] width 296 height 23
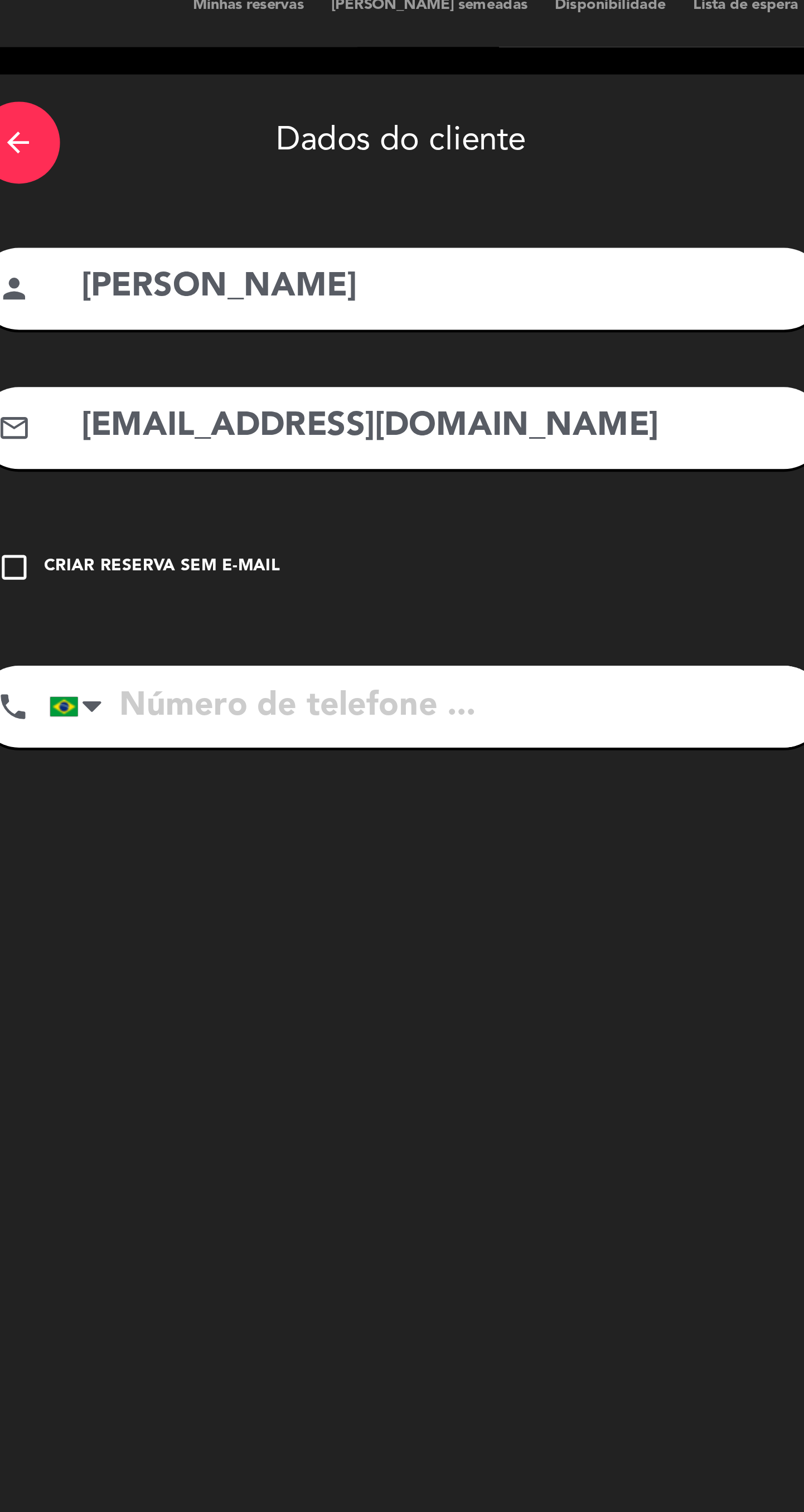
type input "[EMAIL_ADDRESS][DOMAIN_NAME]"
click at [359, 297] on input "tel" at bounding box center [321, 302] width 317 height 34
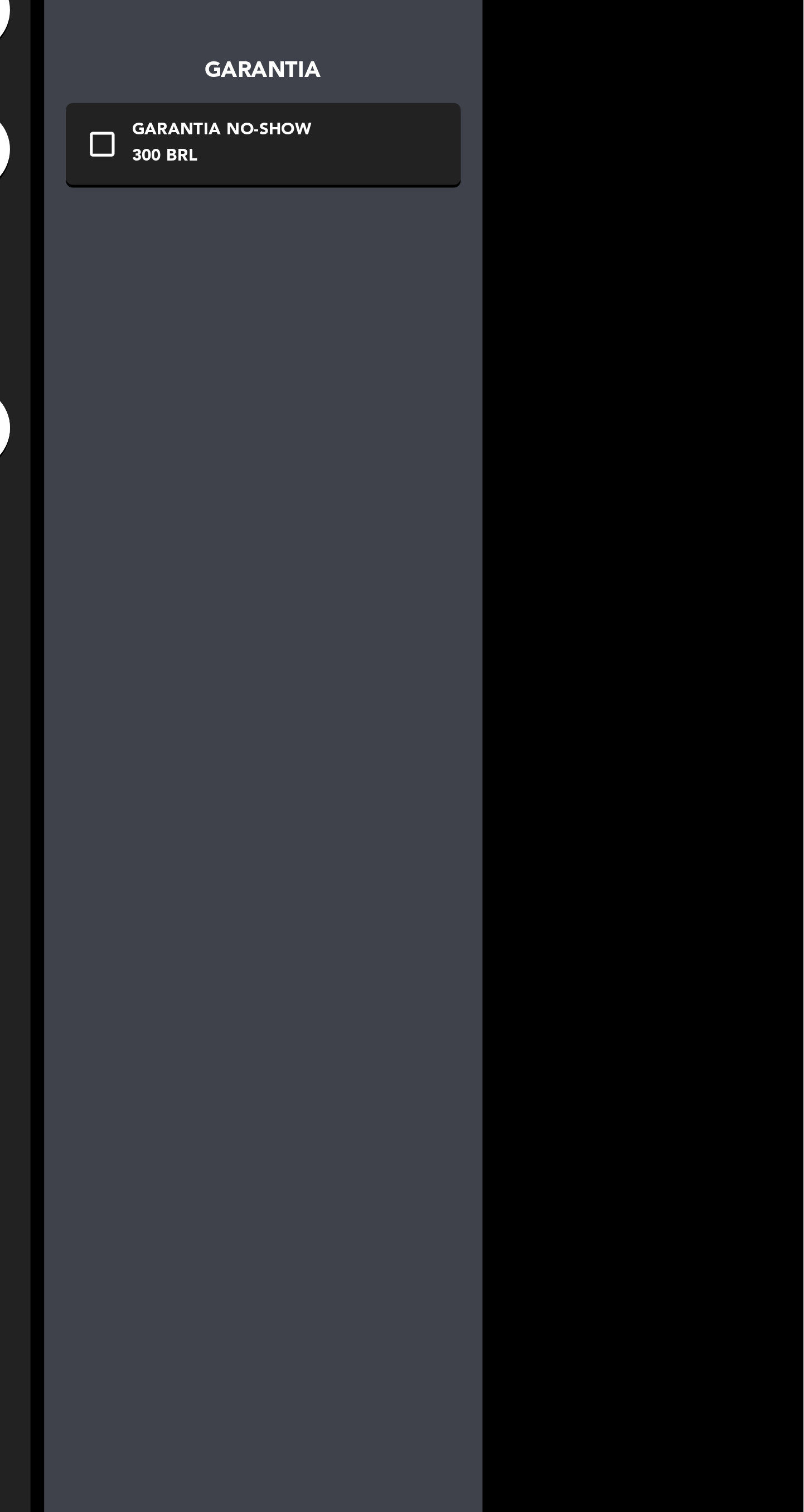
type input "71981508728"
click at [521, 198] on div "check_box_outline_blank Garantia No-show 300 BRL" at bounding box center [583, 186] width 161 height 34
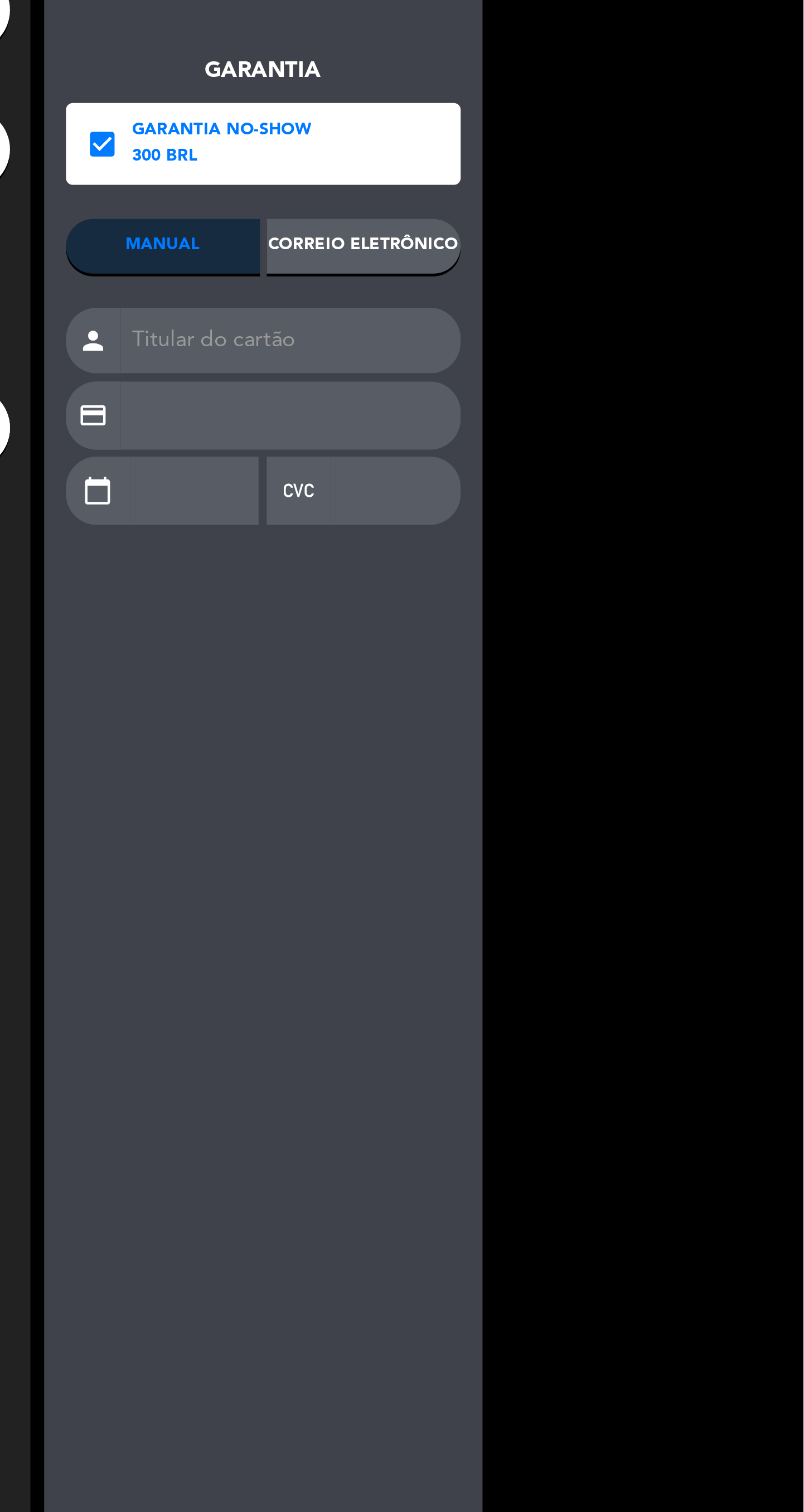
click at [639, 231] on div "Correio eletrônico" at bounding box center [624, 228] width 79 height 22
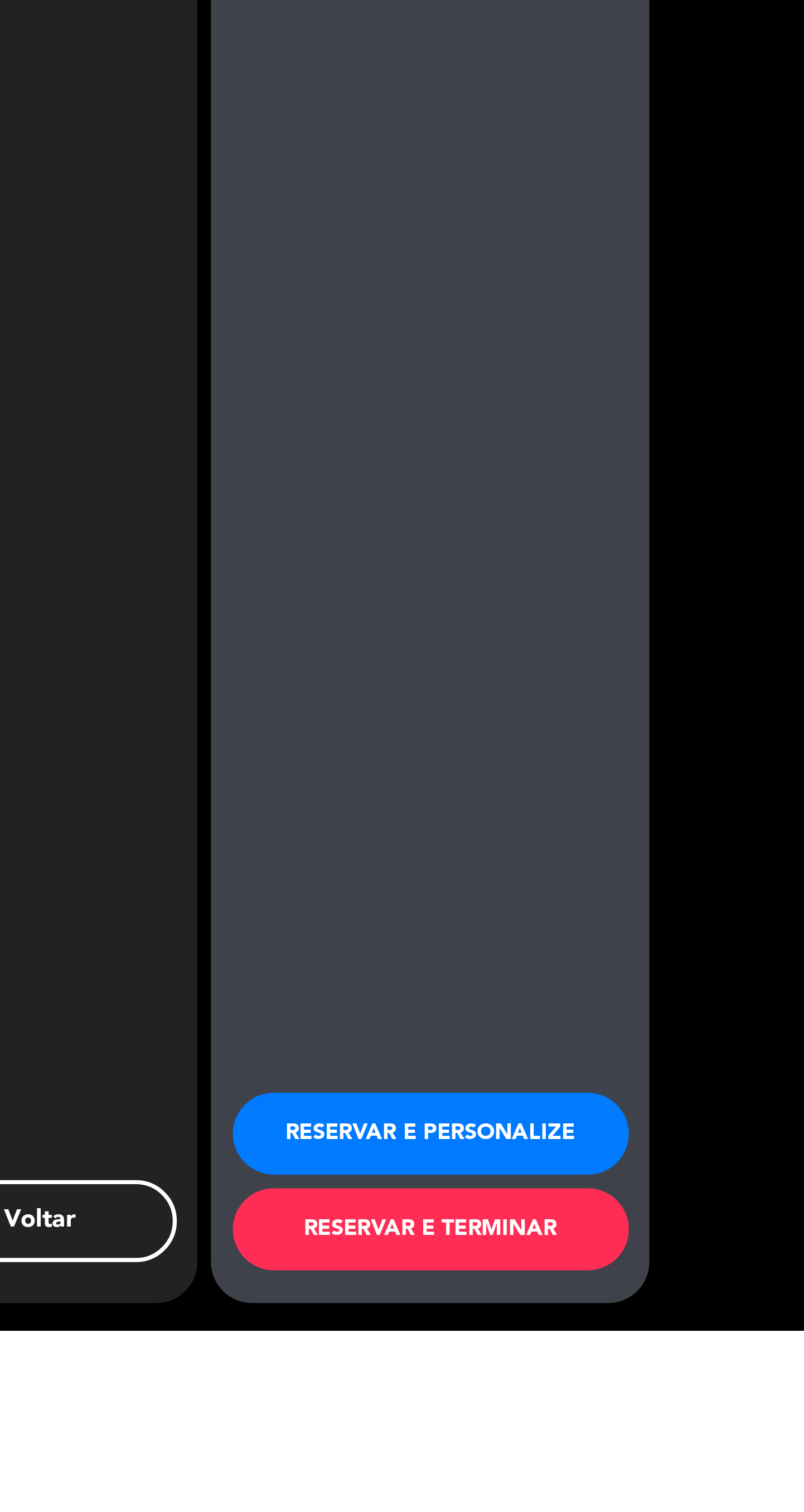
click at [624, 1448] on button "RESERVAR E PERSONALIZE" at bounding box center [583, 1432] width 161 height 34
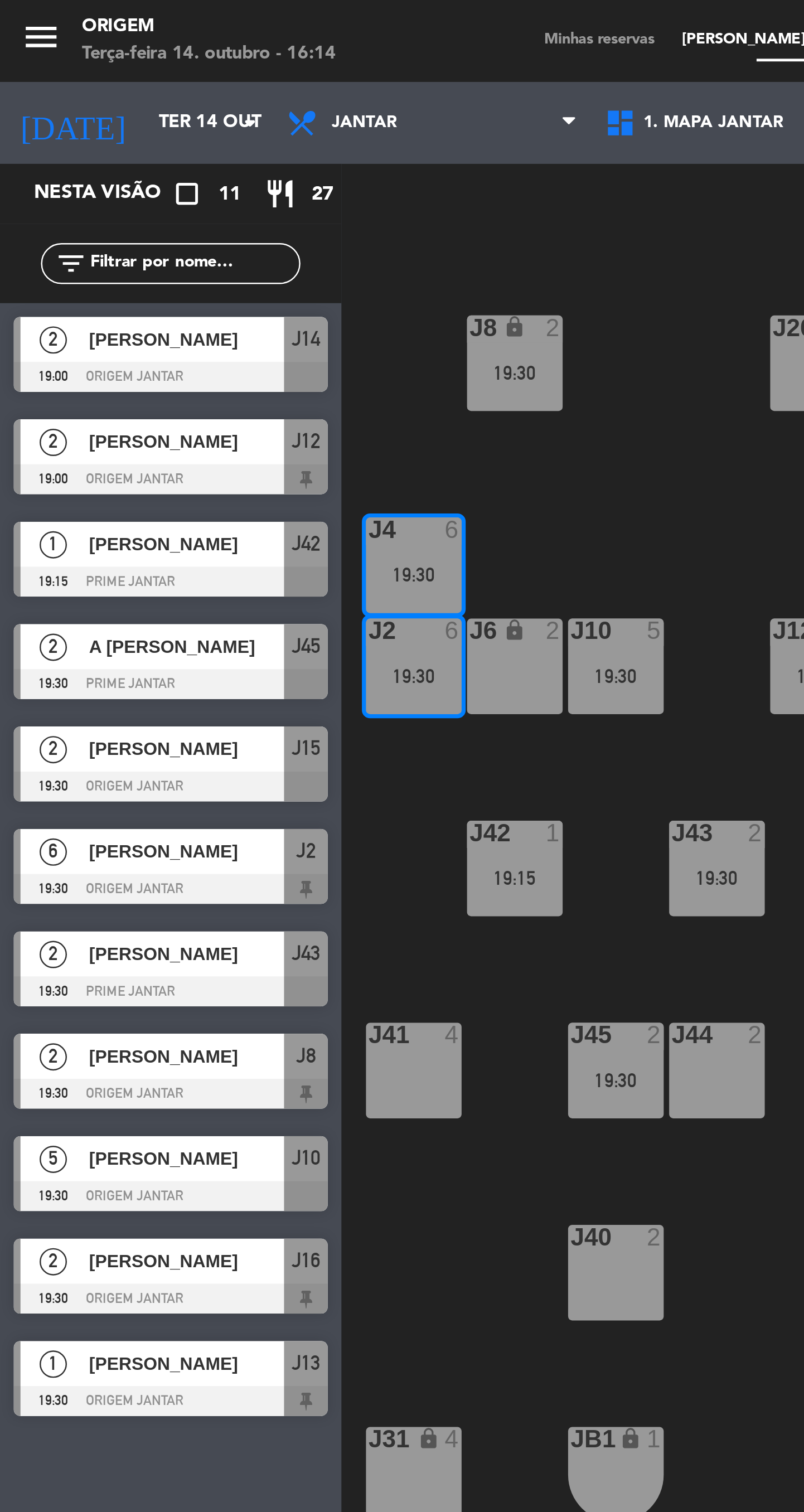
click at [24, 21] on icon "menu" at bounding box center [16, 14] width 16 height 16
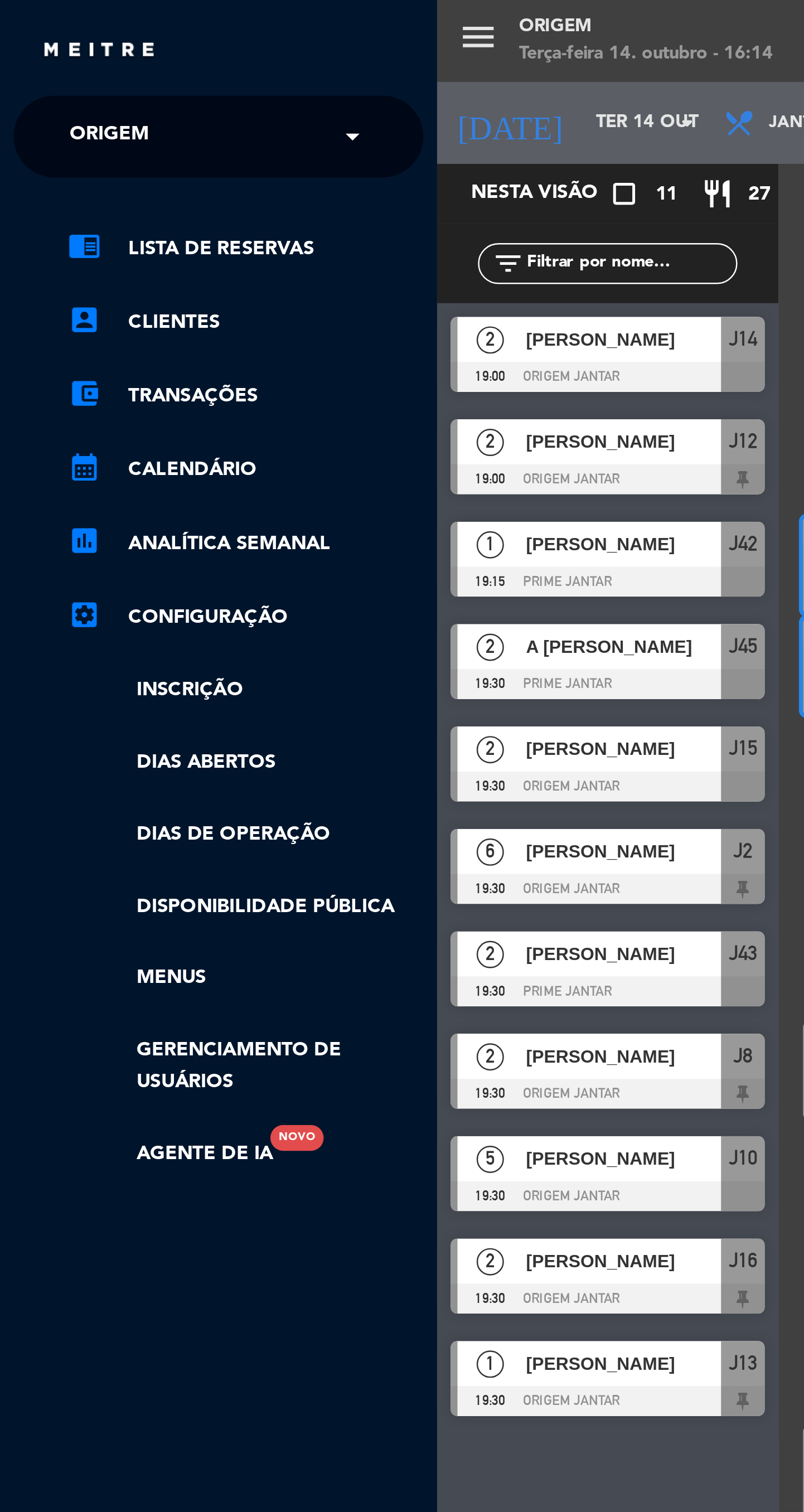
click at [99, 60] on input "text" at bounding box center [90, 56] width 136 height 24
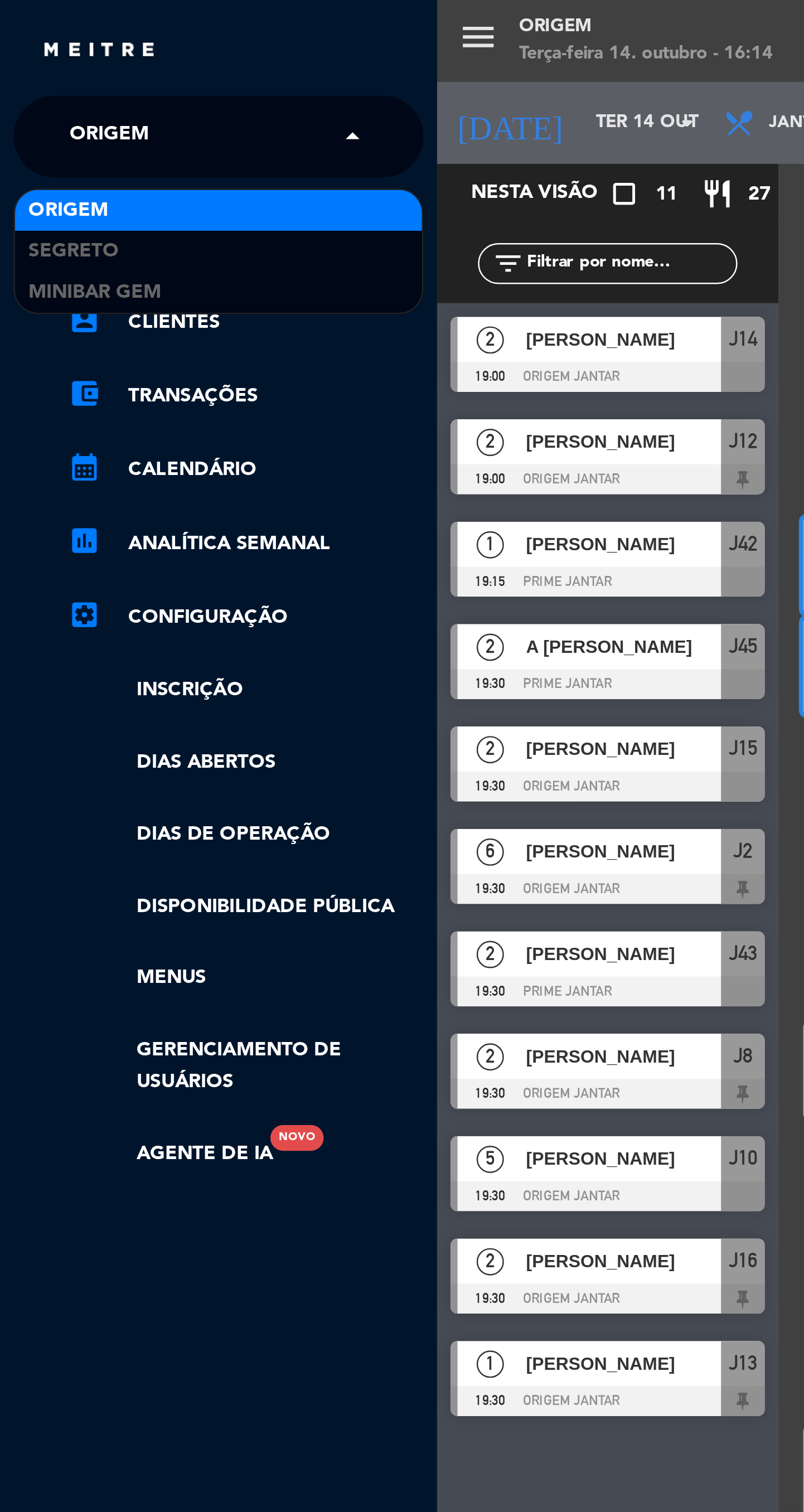
click at [74, 121] on div "MiniBar Gem" at bounding box center [89, 119] width 166 height 16
